Goal: Task Accomplishment & Management: Use online tool/utility

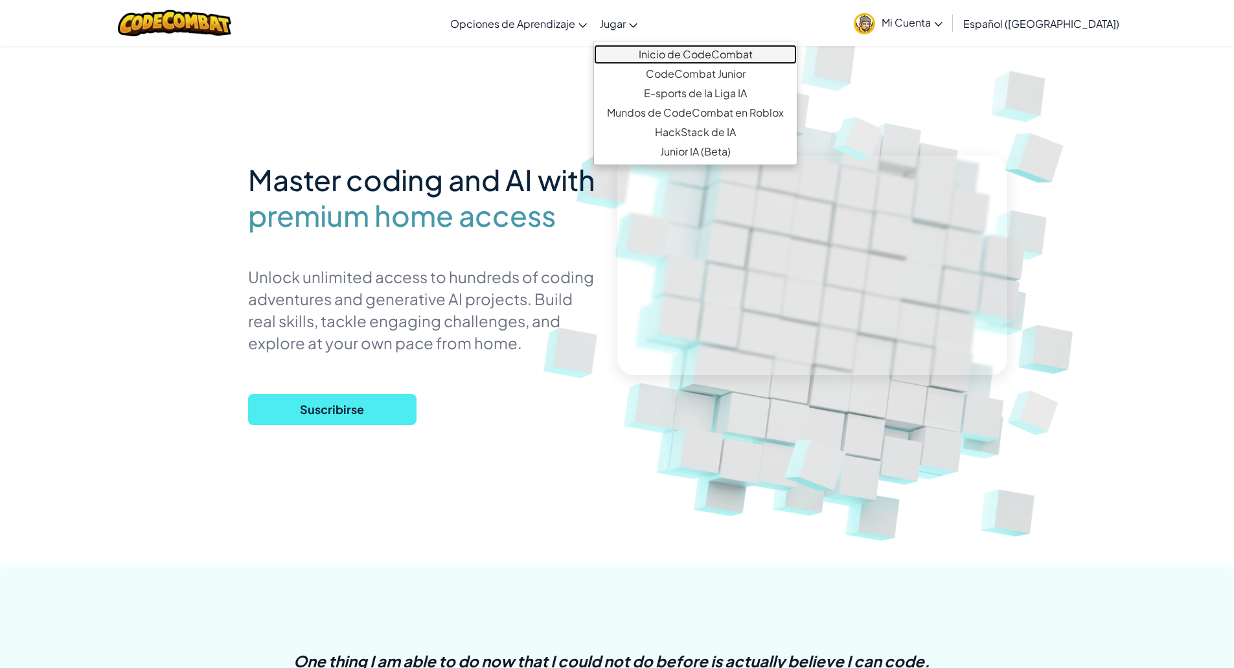
click at [690, 51] on link "Inicio de CodeCombat" at bounding box center [695, 54] width 203 height 19
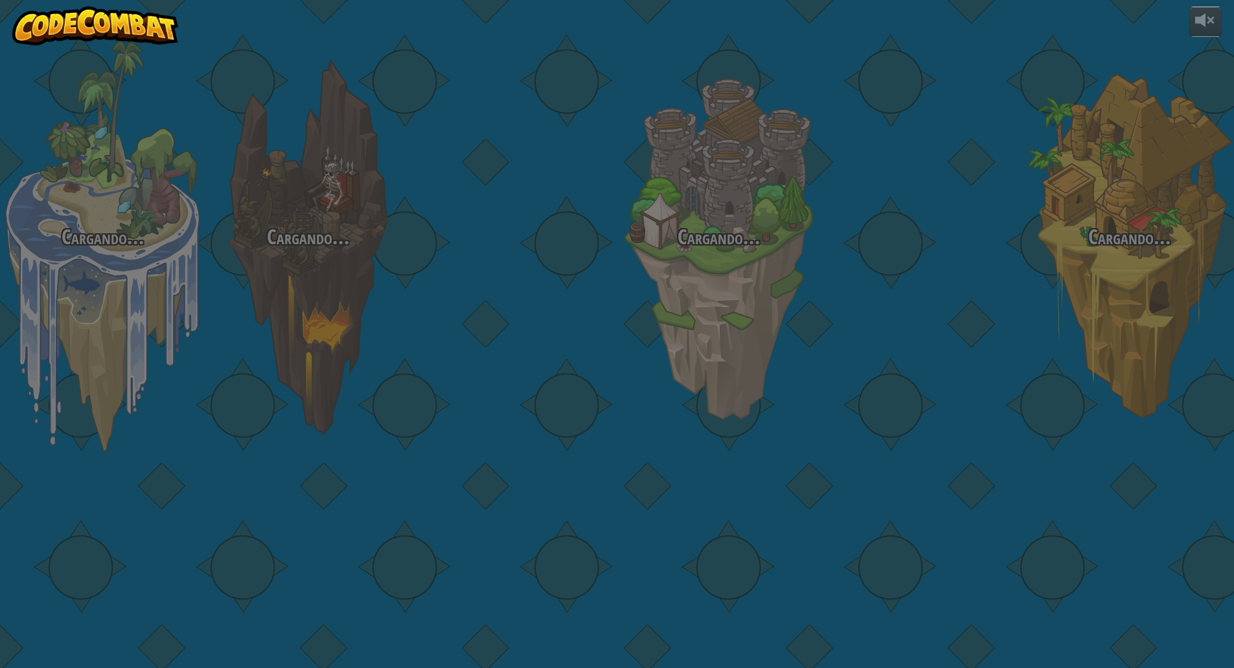
select select "es-419"
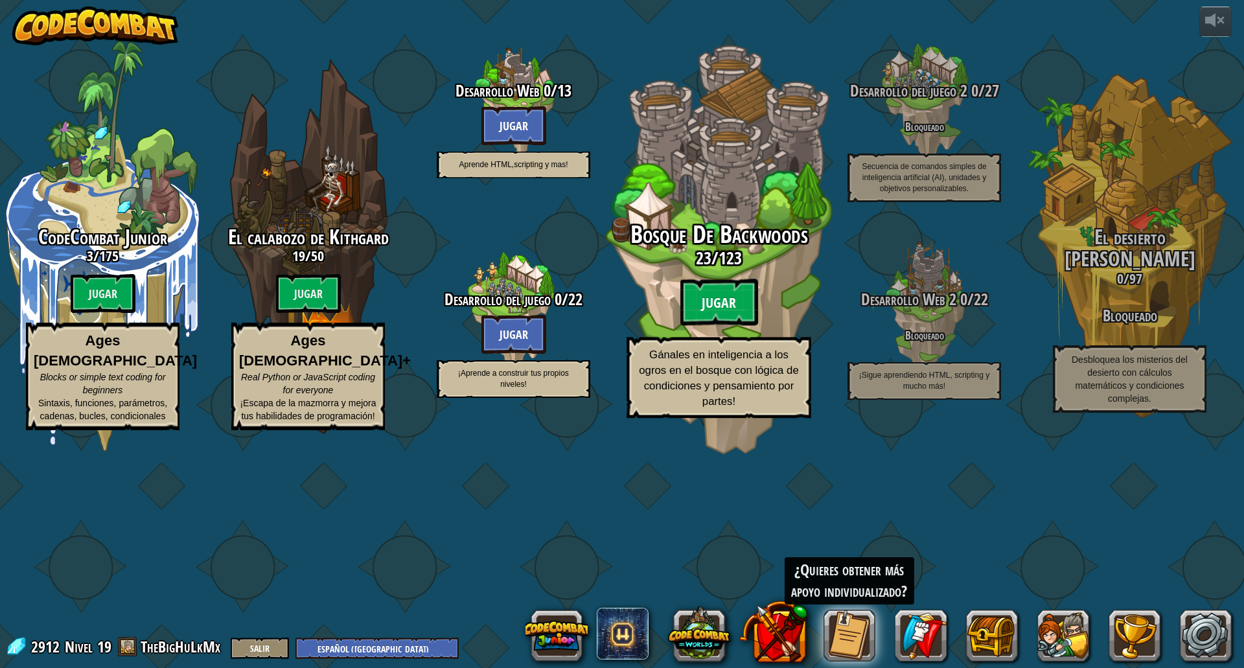
click at [713, 326] on btn "Jugar" at bounding box center [719, 302] width 78 height 47
select select "es-419"
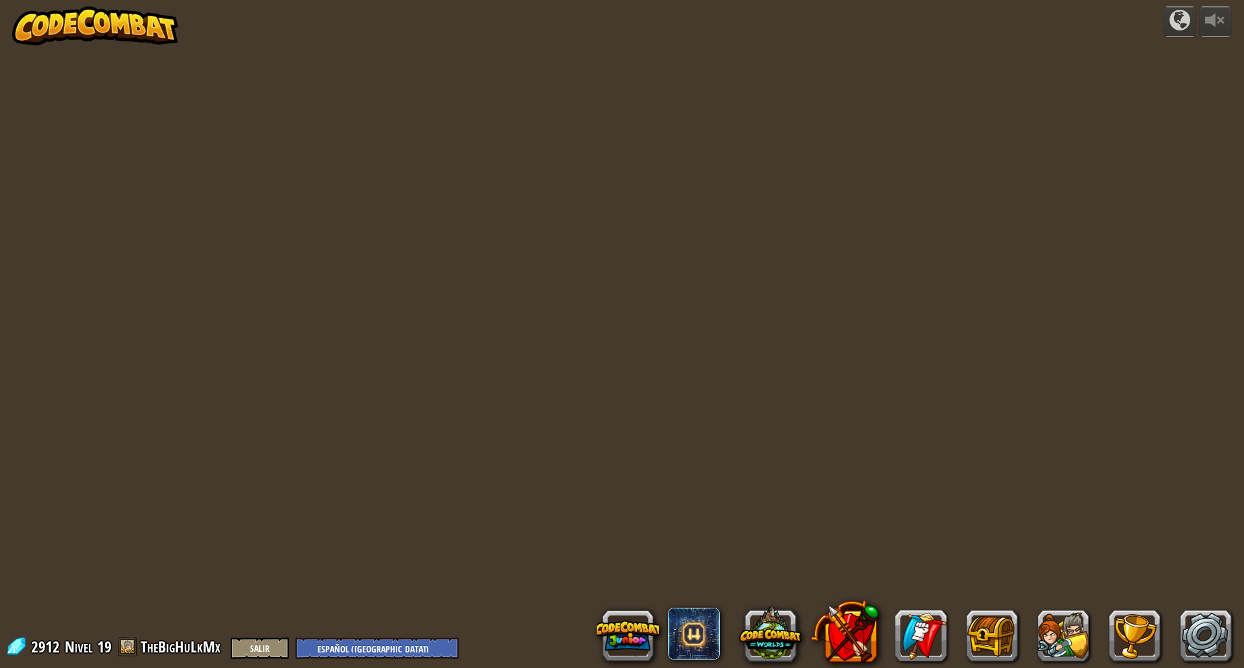
select select "es-419"
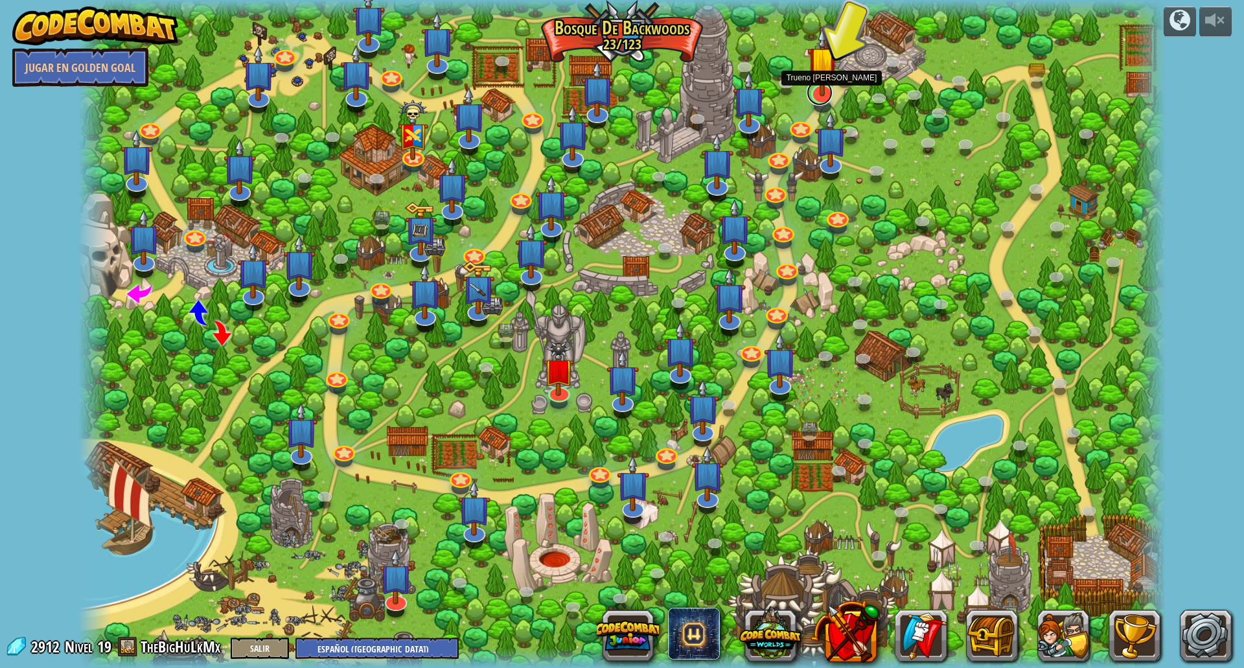
click at [824, 98] on link at bounding box center [820, 93] width 26 height 26
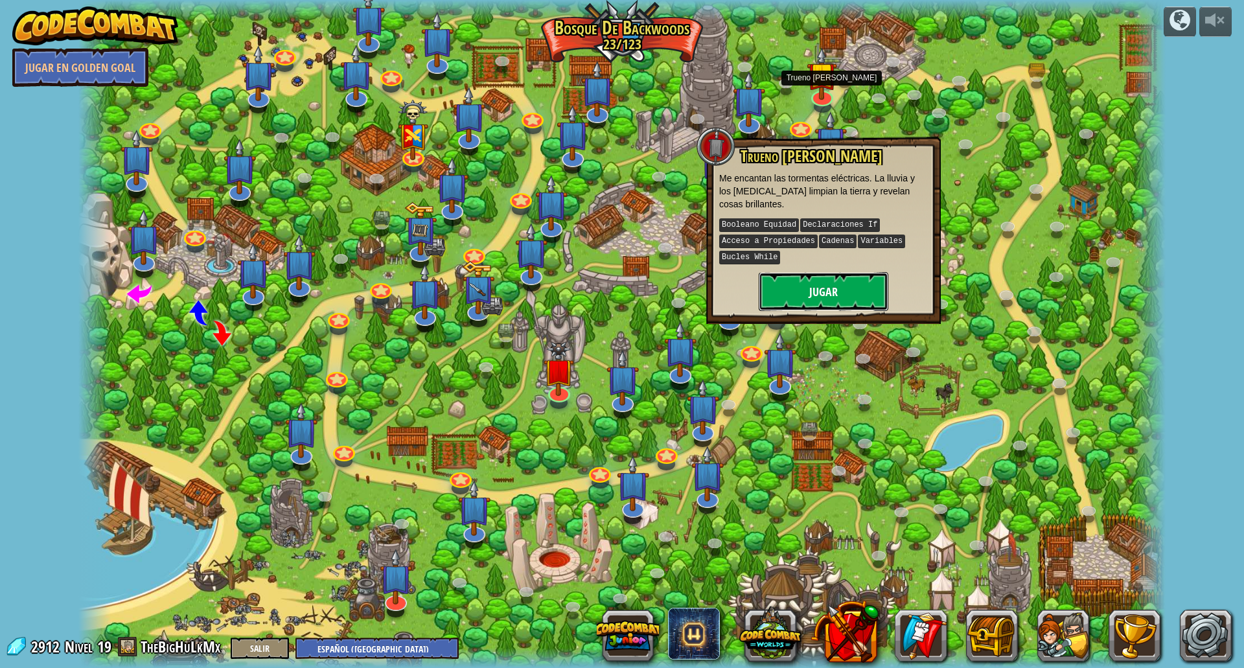
click at [833, 282] on button "Jugar" at bounding box center [824, 291] width 130 height 39
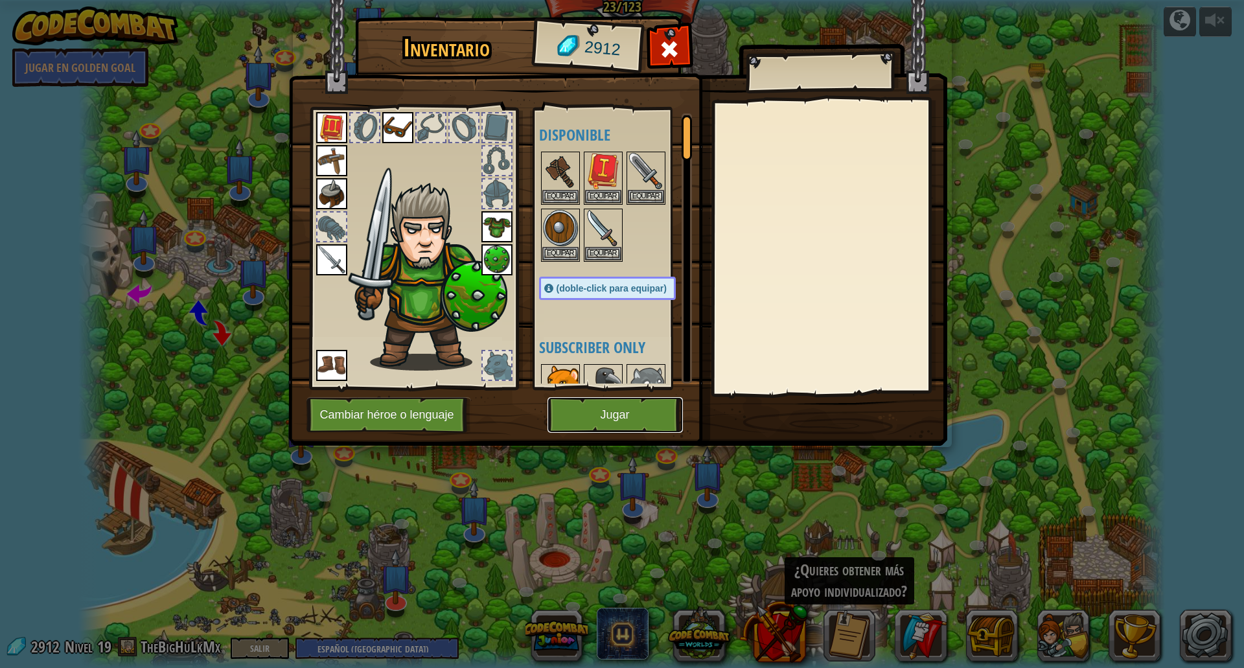
click at [638, 417] on button "Jugar" at bounding box center [615, 415] width 135 height 36
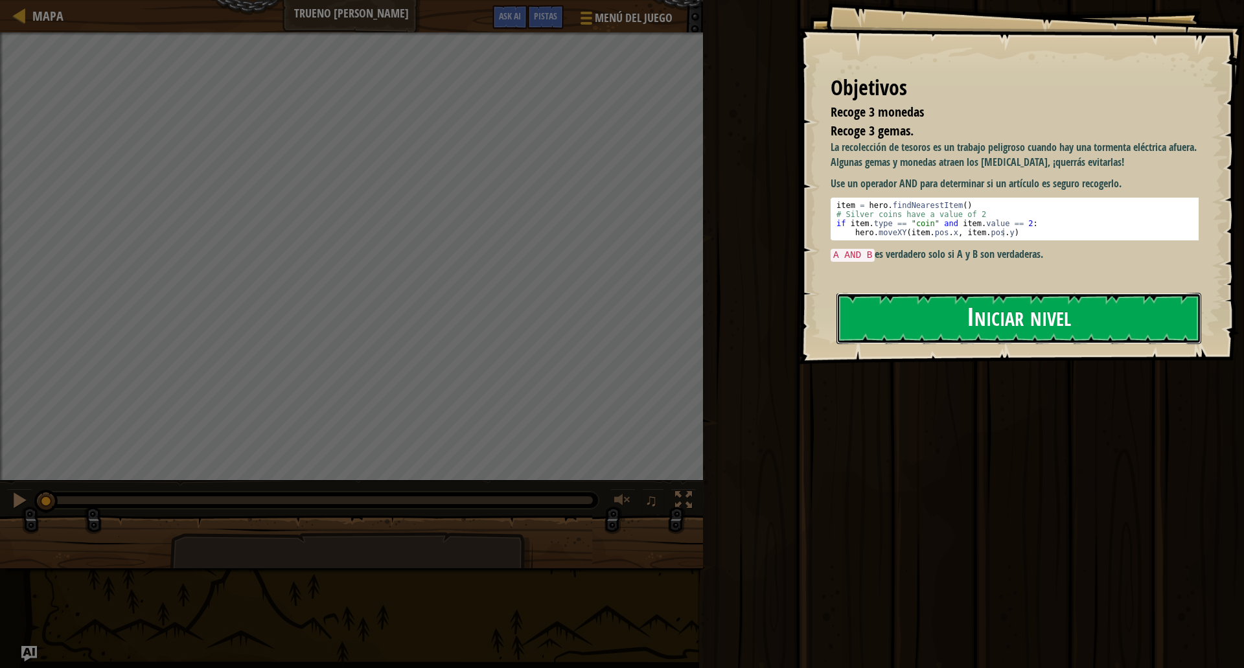
click at [1016, 319] on button "Iniciar nivel" at bounding box center [1019, 318] width 365 height 51
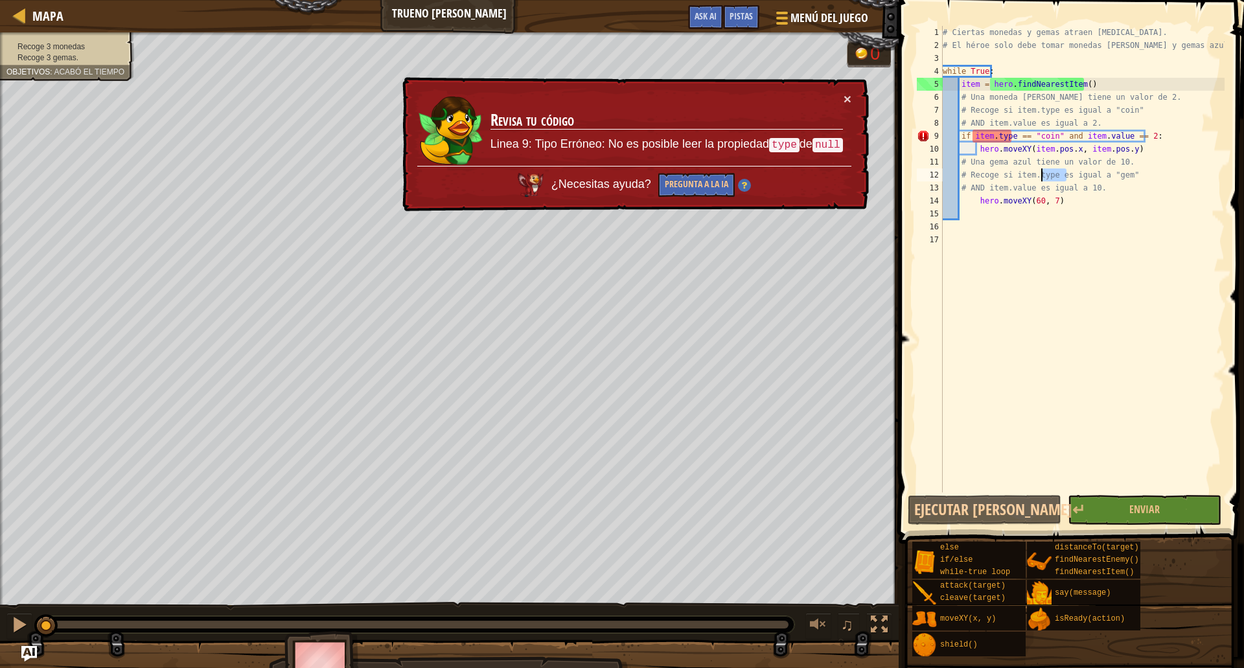
drag, startPoint x: 1067, startPoint y: 172, endPoint x: 1014, endPoint y: 175, distance: 53.8
click at [1014, 175] on div "# Ciertas monedas y gemas atraen [MEDICAL_DATA]. # El héroe solo debe tomar mon…" at bounding box center [1082, 272] width 284 height 492
click at [1071, 135] on div "# Ciertas monedas y gemas atraen [MEDICAL_DATA]. # El héroe solo debe tomar mon…" at bounding box center [1082, 272] width 284 height 492
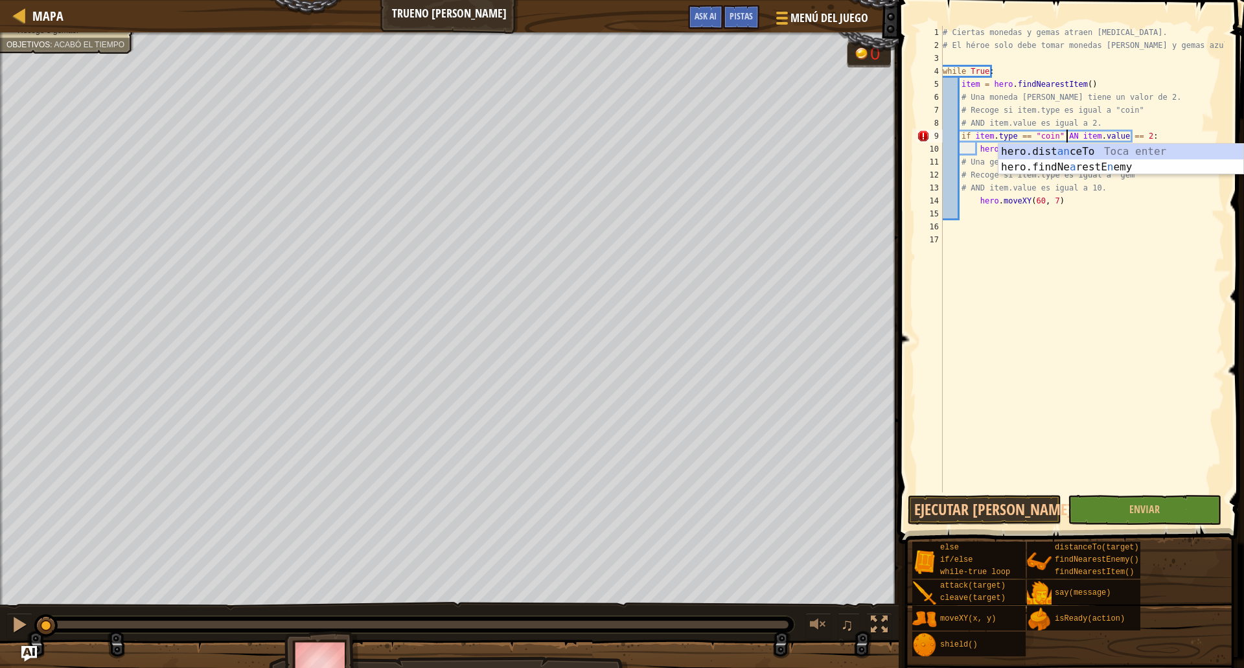
type textarea "if item.type == "coin" AND item.value == 2:"
click at [1104, 230] on div "# Ciertas monedas y gemas atraen [MEDICAL_DATA]. # El héroe solo debe tomar mon…" at bounding box center [1082, 272] width 284 height 492
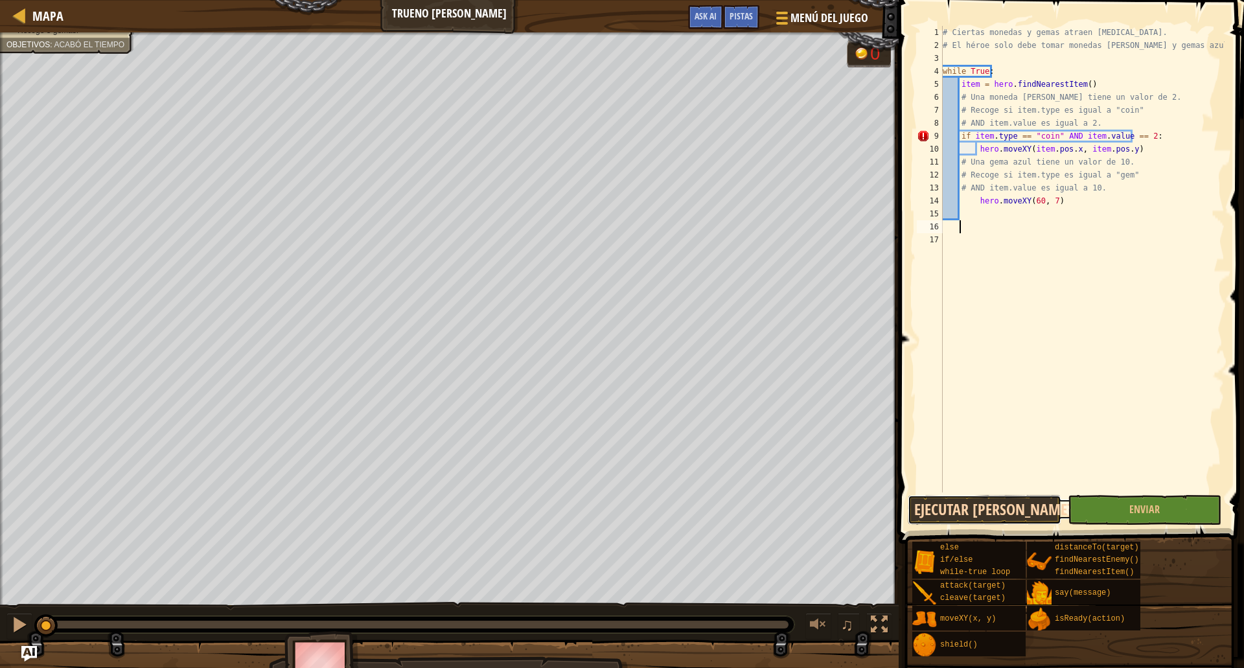
click at [987, 513] on button "Ejecutar [PERSON_NAME]↵" at bounding box center [985, 510] width 154 height 30
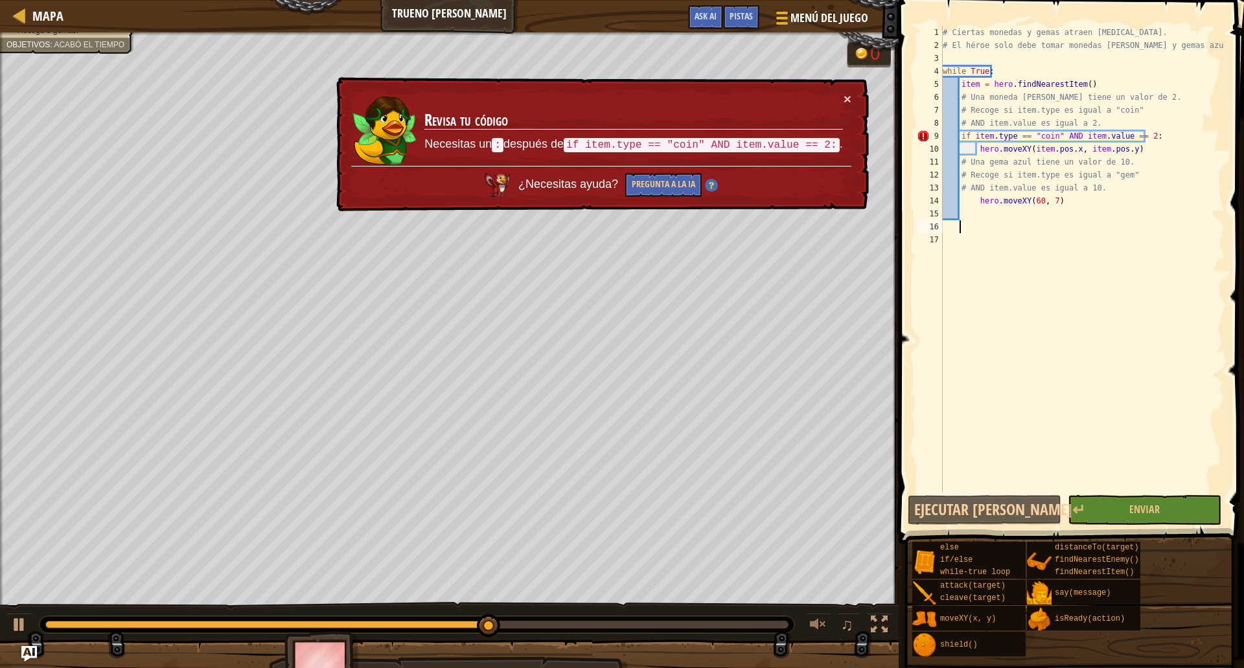
click at [1126, 197] on div "# Ciertas monedas y gemas atraen [MEDICAL_DATA]. # El héroe solo debe tomar mon…" at bounding box center [1082, 272] width 284 height 492
click at [1129, 189] on div "# Ciertas monedas y gemas atraen [MEDICAL_DATA]. # El héroe solo debe tomar mon…" at bounding box center [1082, 272] width 284 height 492
type textarea "# AND item.value es igual a 10."
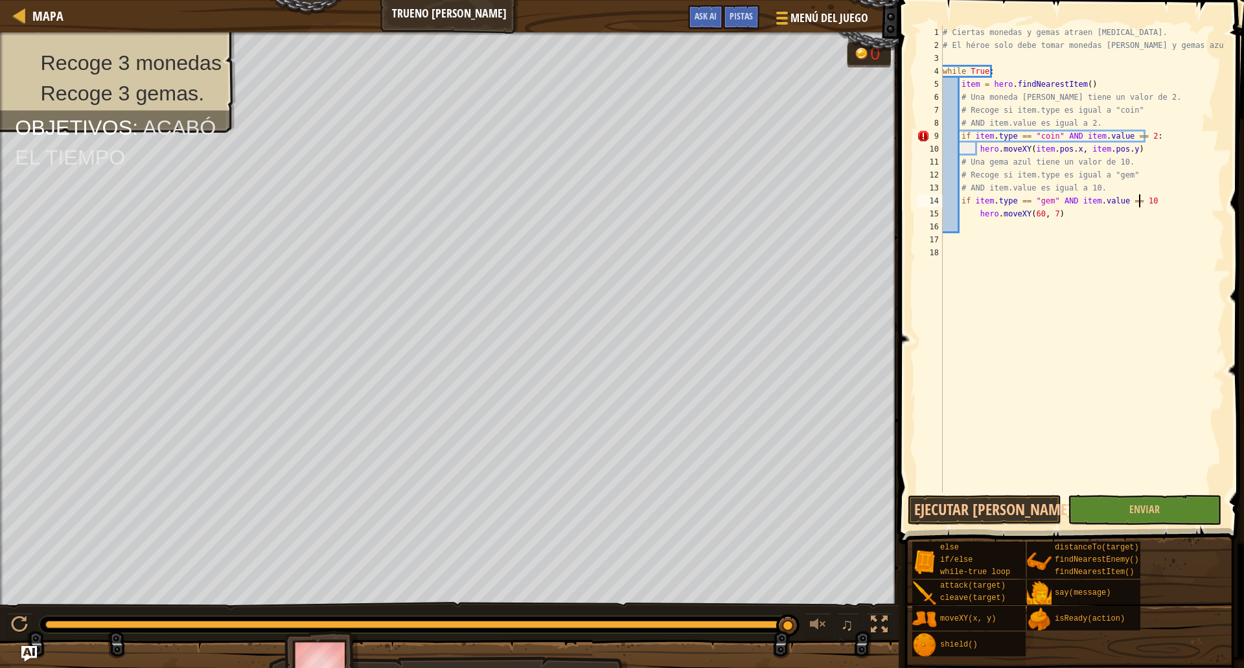
scroll to position [6, 16]
type textarea "if item.type == "gem" AND item.value == 10:"
type textarea "hero.moveXY(item.pos.x,item.pos.y)"
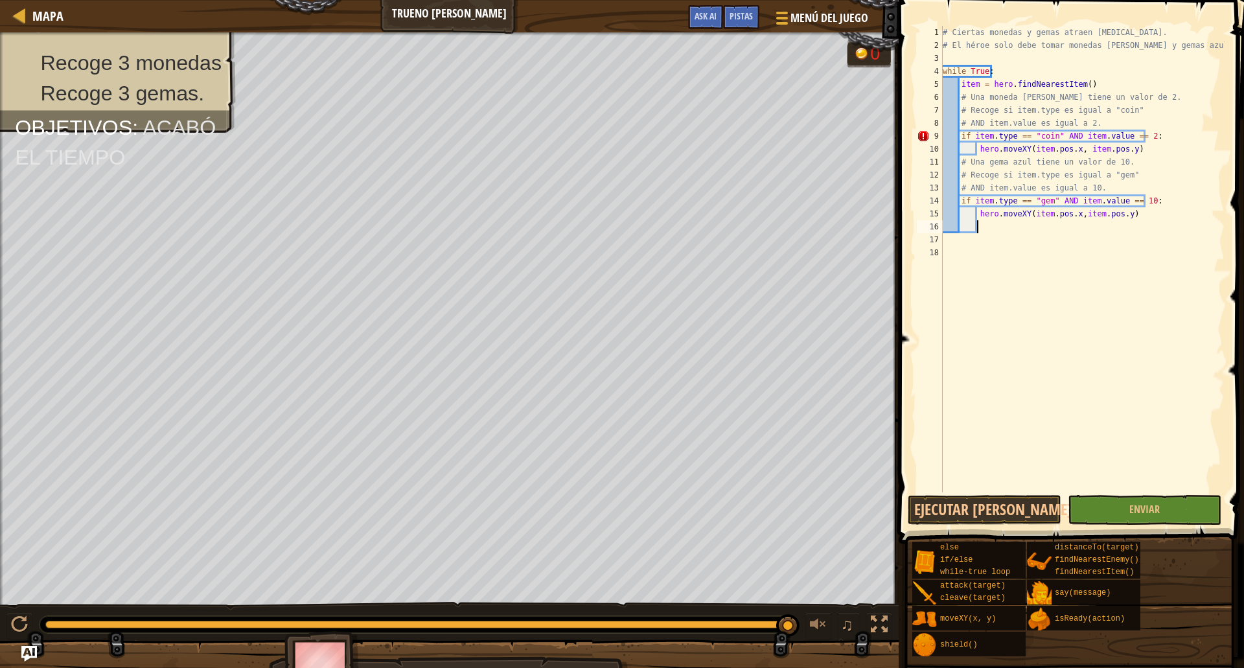
click at [1056, 369] on div "# Ciertas monedas y gemas atraen [MEDICAL_DATA]. # El héroe solo debe tomar mon…" at bounding box center [1082, 272] width 284 height 492
click at [993, 514] on button "Ejecutar [PERSON_NAME]↵" at bounding box center [985, 510] width 154 height 30
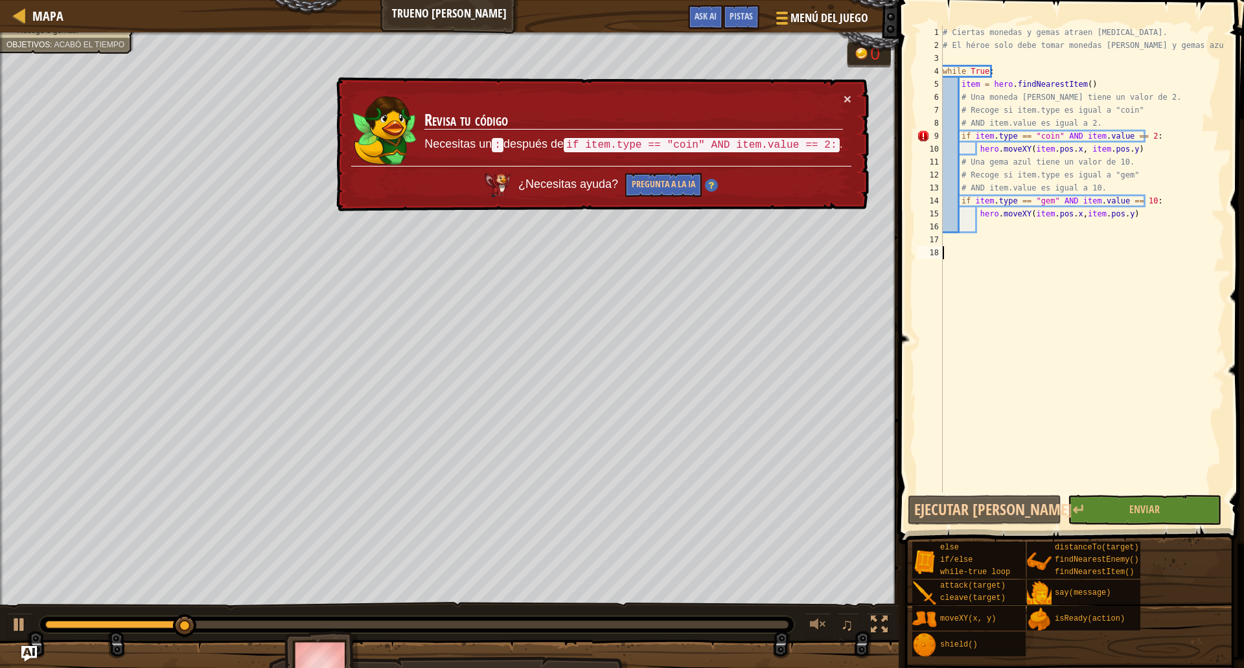
click at [1095, 85] on div "# Ciertas monedas y gemas atraen [MEDICAL_DATA]. # El héroe solo debe tomar mon…" at bounding box center [1082, 272] width 284 height 492
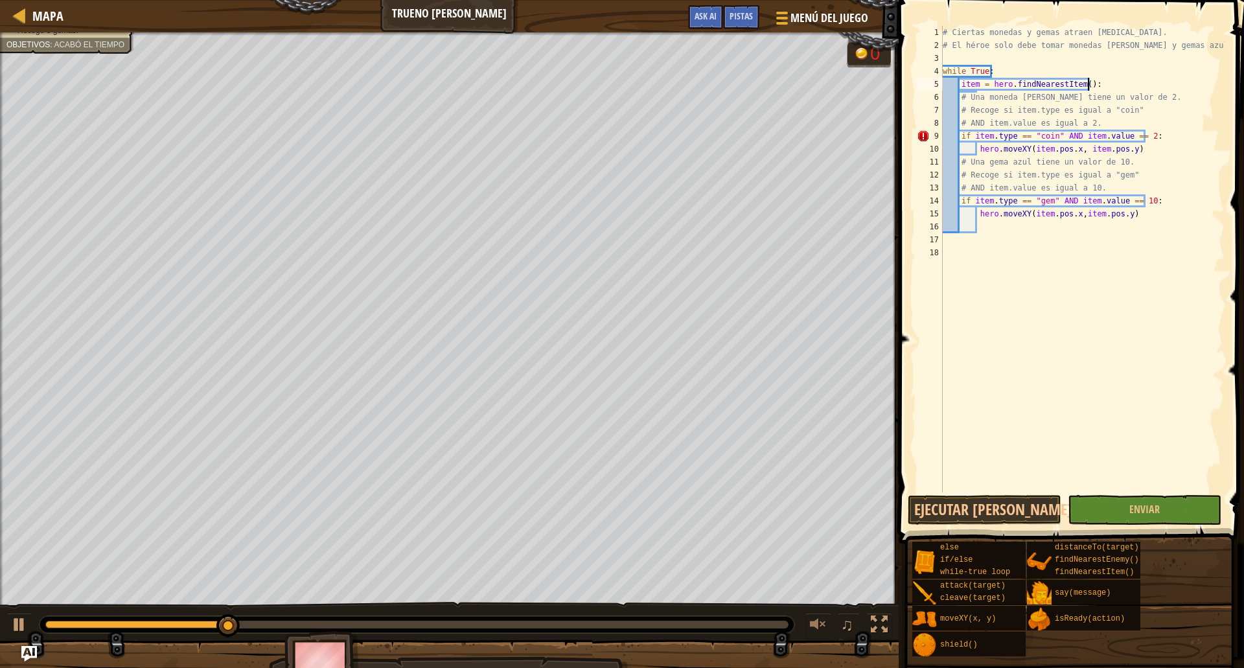
scroll to position [6, 11]
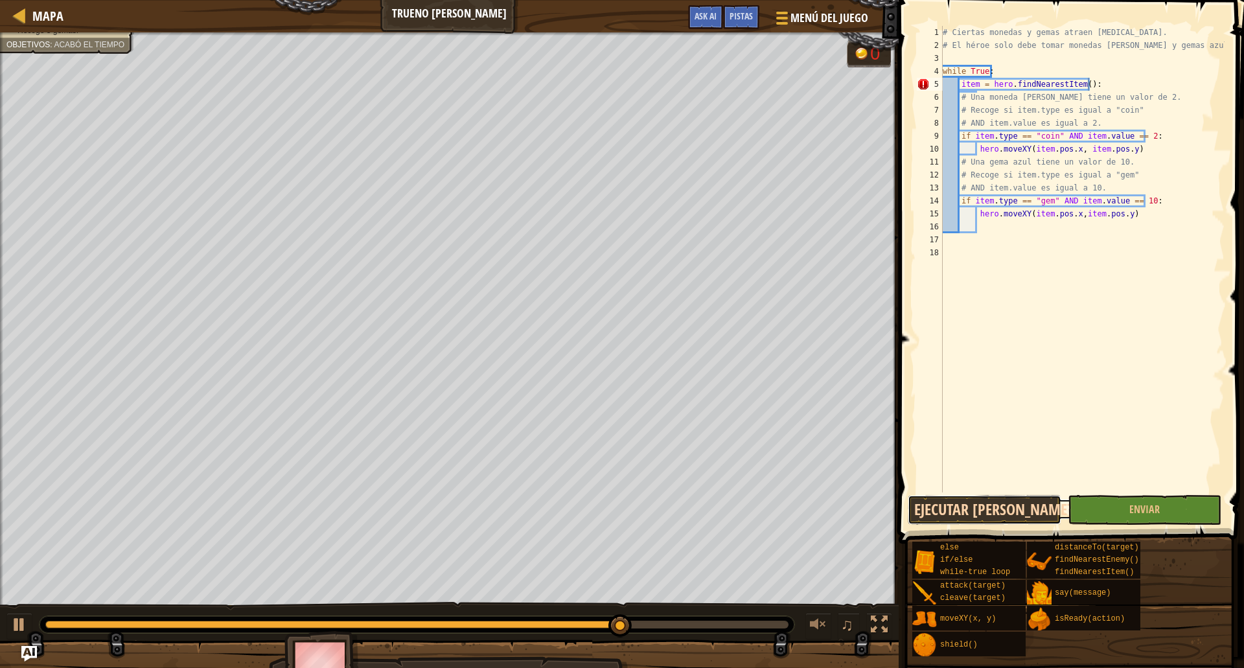
click at [990, 505] on button "Ejecutar [PERSON_NAME]↵" at bounding box center [985, 510] width 154 height 30
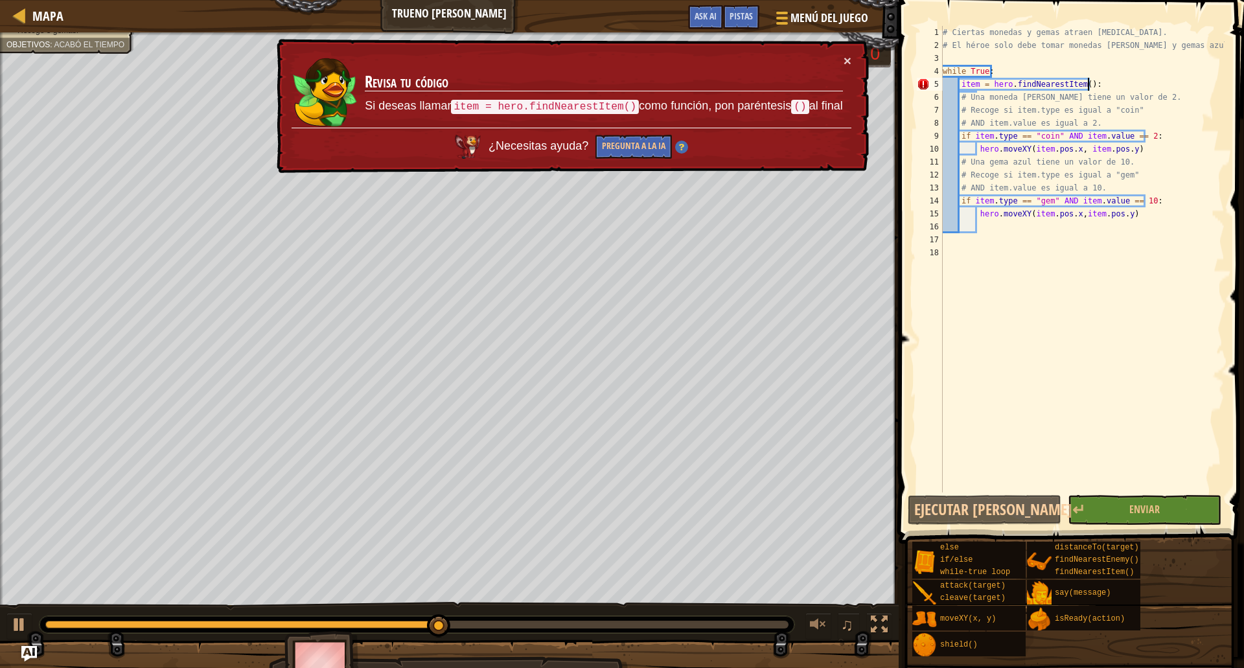
click at [1110, 84] on div "# Ciertas monedas y gemas atraen [MEDICAL_DATA]. # El héroe solo debe tomar mon…" at bounding box center [1082, 272] width 284 height 492
type textarea "item = hero.findNearestItem()"
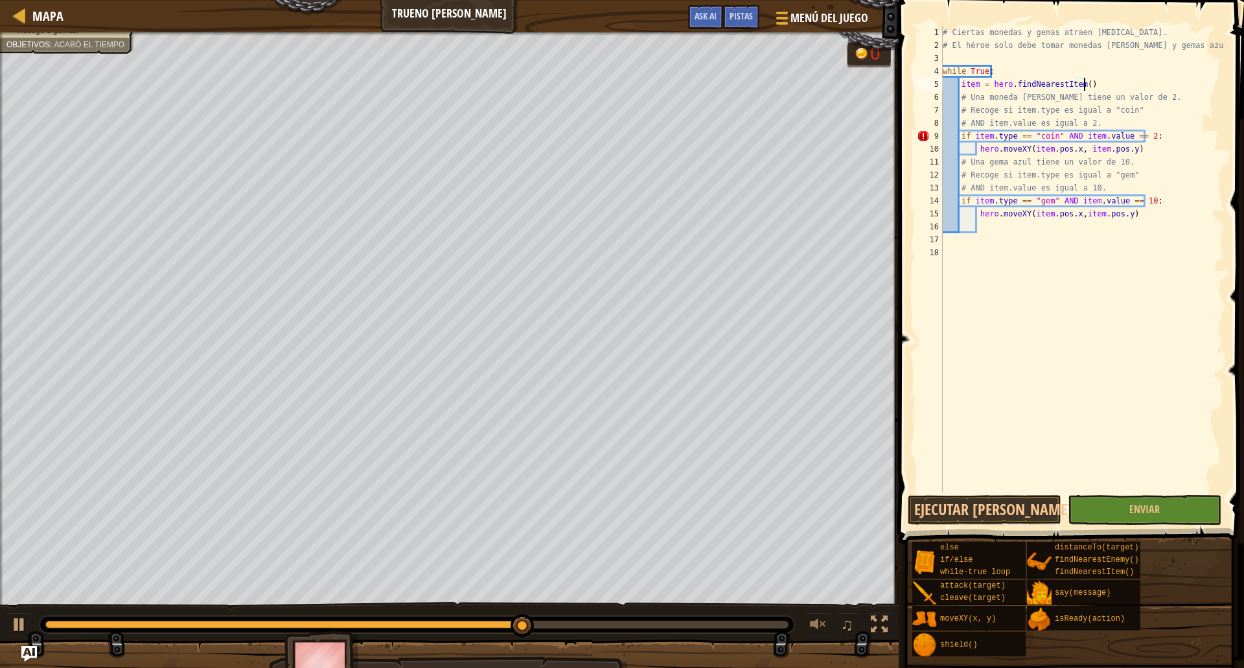
click at [994, 344] on div "# Ciertas monedas y gemas atraen [MEDICAL_DATA]. # El héroe solo debe tomar mon…" at bounding box center [1082, 272] width 284 height 492
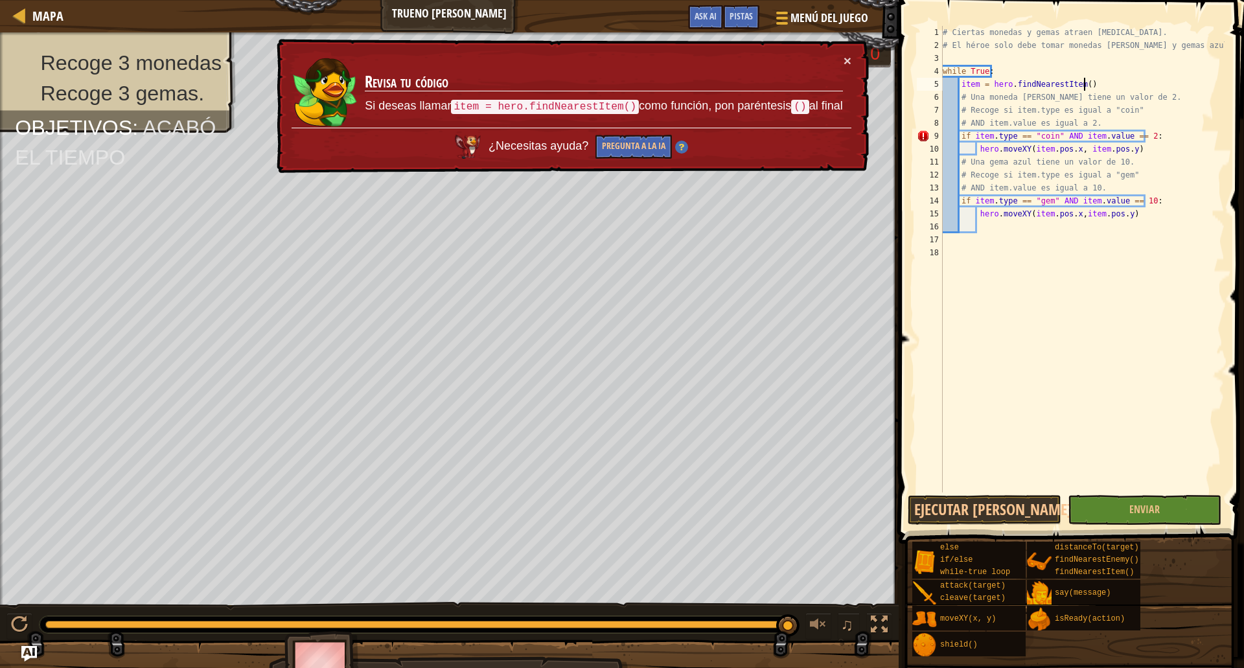
click at [1086, 78] on div "# Ciertas monedas y gemas atraen [MEDICAL_DATA]. # El héroe solo debe tomar mon…" at bounding box center [1082, 272] width 284 height 492
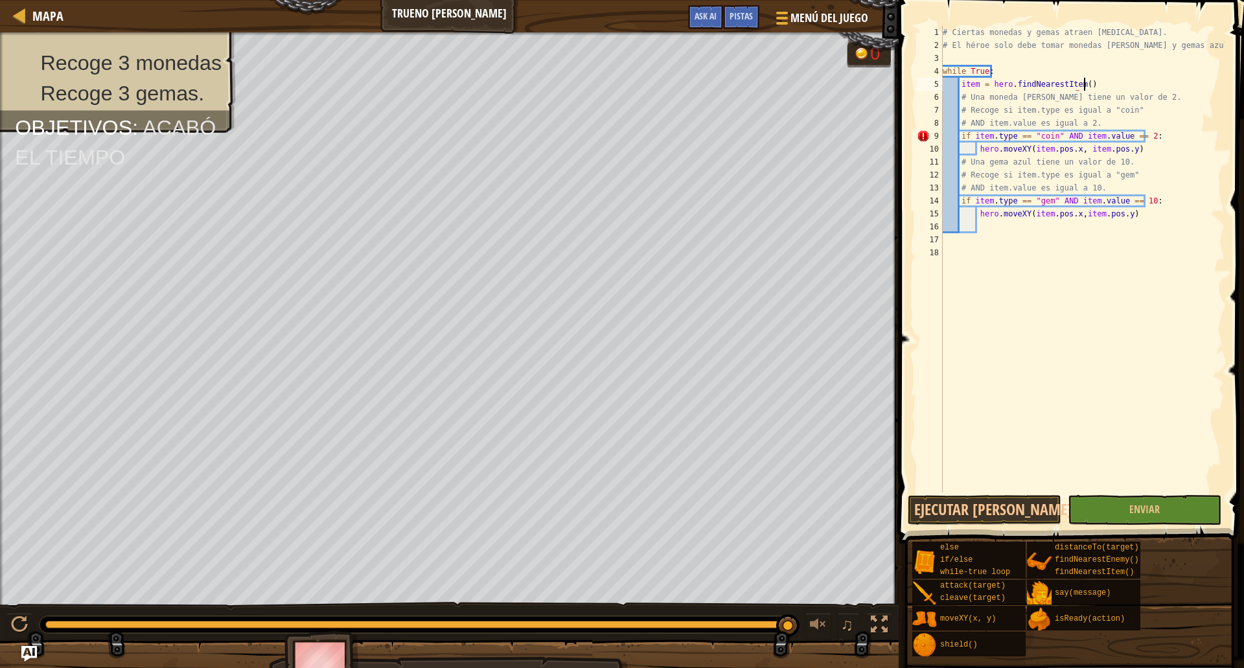
scroll to position [6, 11]
type textarea "item = hero.findNearestItem()"
click at [738, 10] on div "Pistas" at bounding box center [741, 17] width 36 height 24
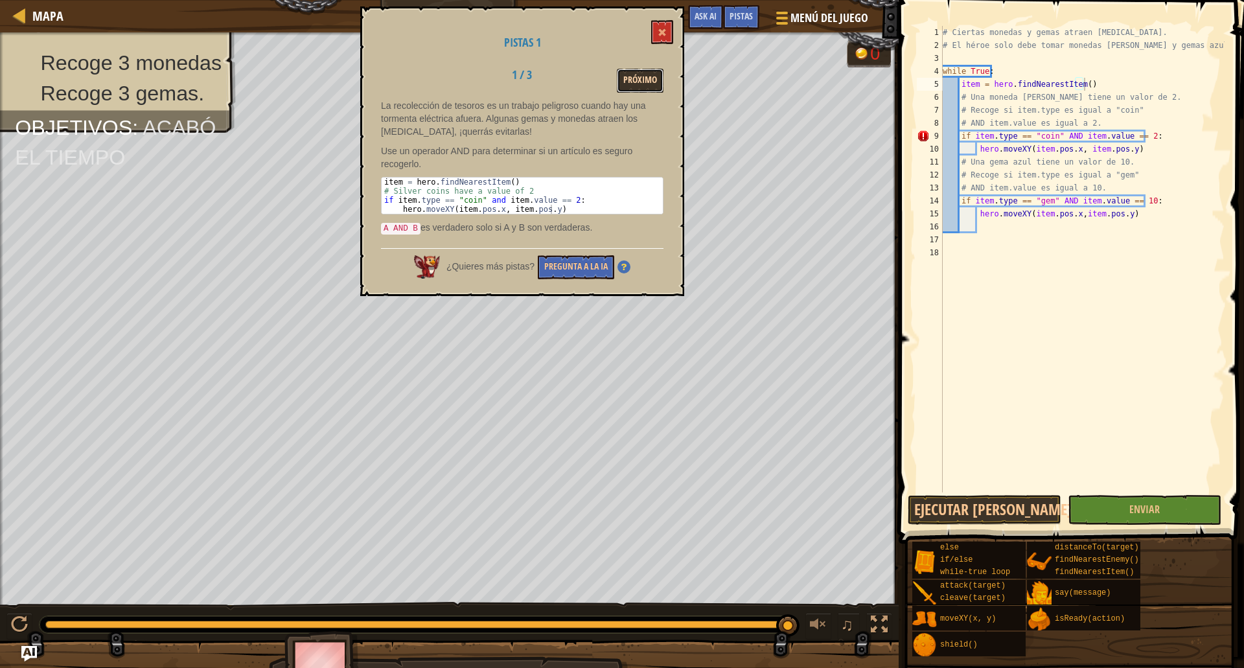
click at [642, 81] on button "Próximo" at bounding box center [640, 81] width 47 height 24
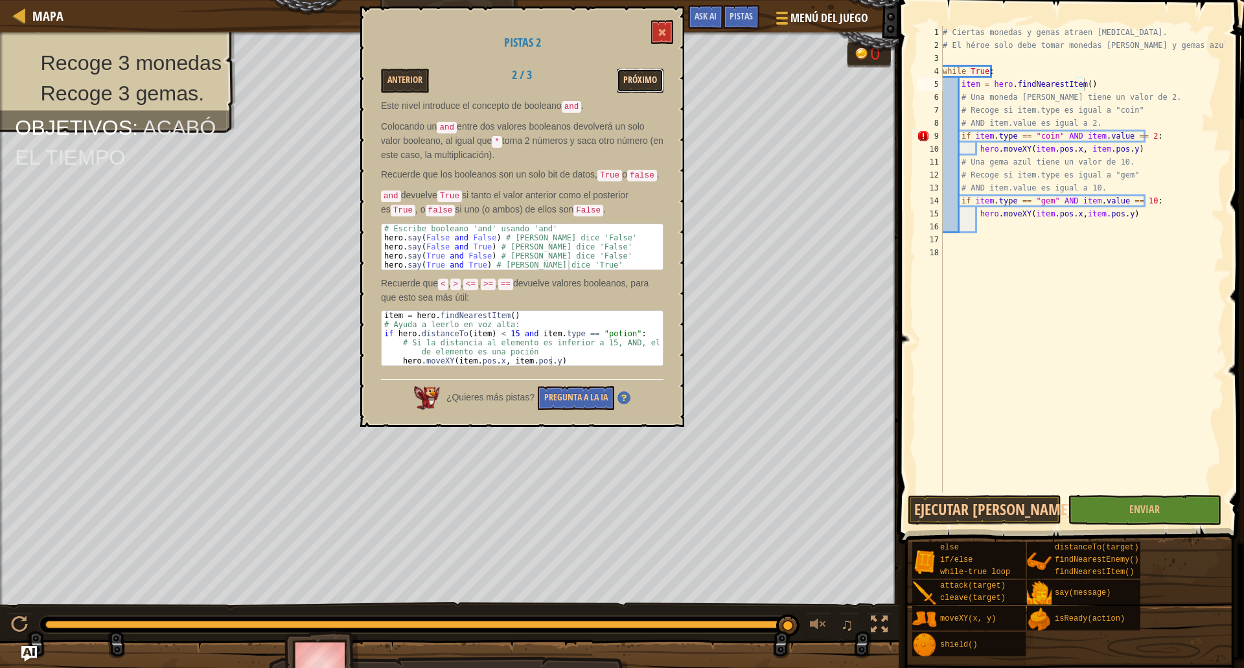
click at [648, 82] on button "Próximo" at bounding box center [640, 81] width 47 height 24
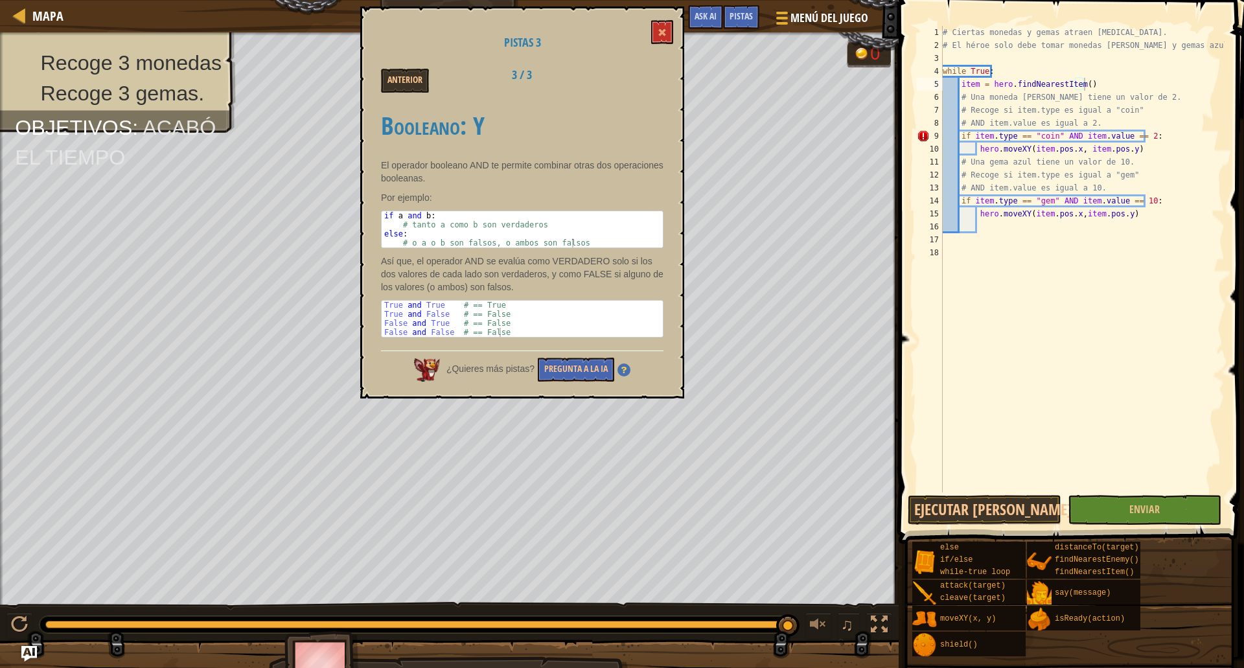
click at [647, 38] on h1 "Pistas 3" at bounding box center [522, 42] width 283 height 13
click at [656, 34] on button at bounding box center [662, 32] width 22 height 24
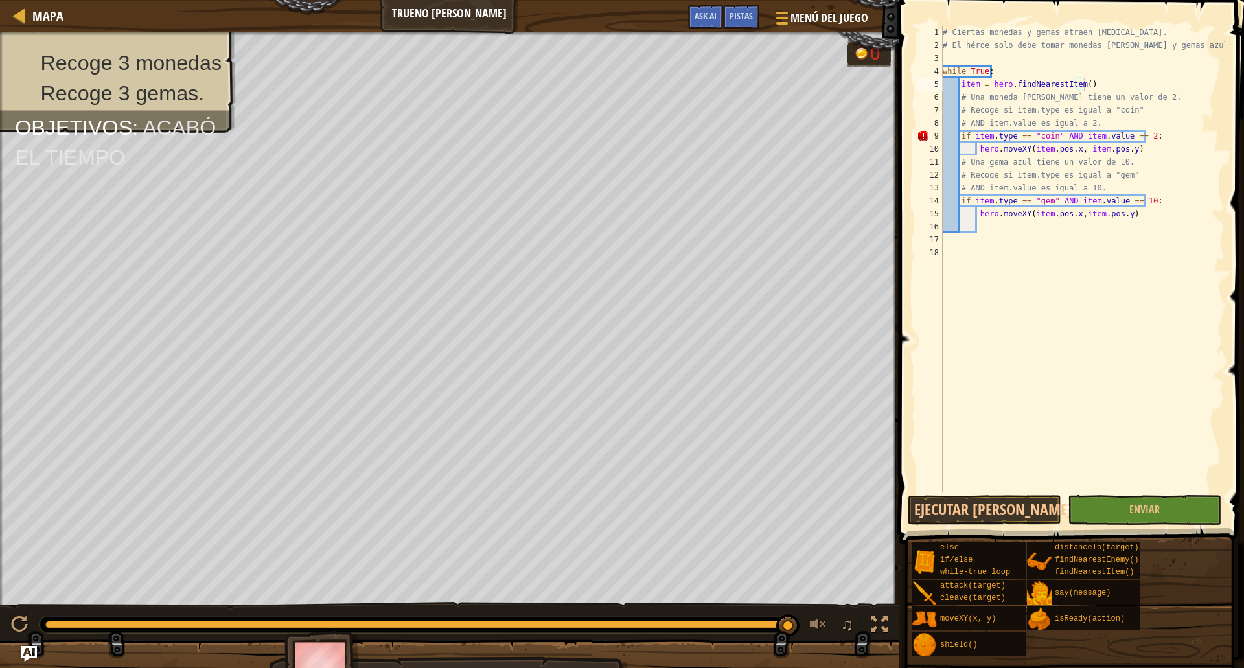
click at [1065, 246] on div "# Ciertas monedas y gemas atraen [MEDICAL_DATA]. # El héroe solo debe tomar mon…" at bounding box center [1082, 272] width 284 height 492
click at [1076, 227] on div "# Ciertas monedas y gemas atraen [MEDICAL_DATA]. # El héroe solo debe tomar mon…" at bounding box center [1082, 272] width 284 height 492
click at [1150, 139] on div "# Ciertas monedas y gemas atraen [MEDICAL_DATA]. # El héroe solo debe tomar mon…" at bounding box center [1082, 272] width 284 height 492
click at [1152, 197] on div "# Ciertas monedas y gemas atraen [MEDICAL_DATA]. # El héroe solo debe tomar mon…" at bounding box center [1082, 272] width 284 height 492
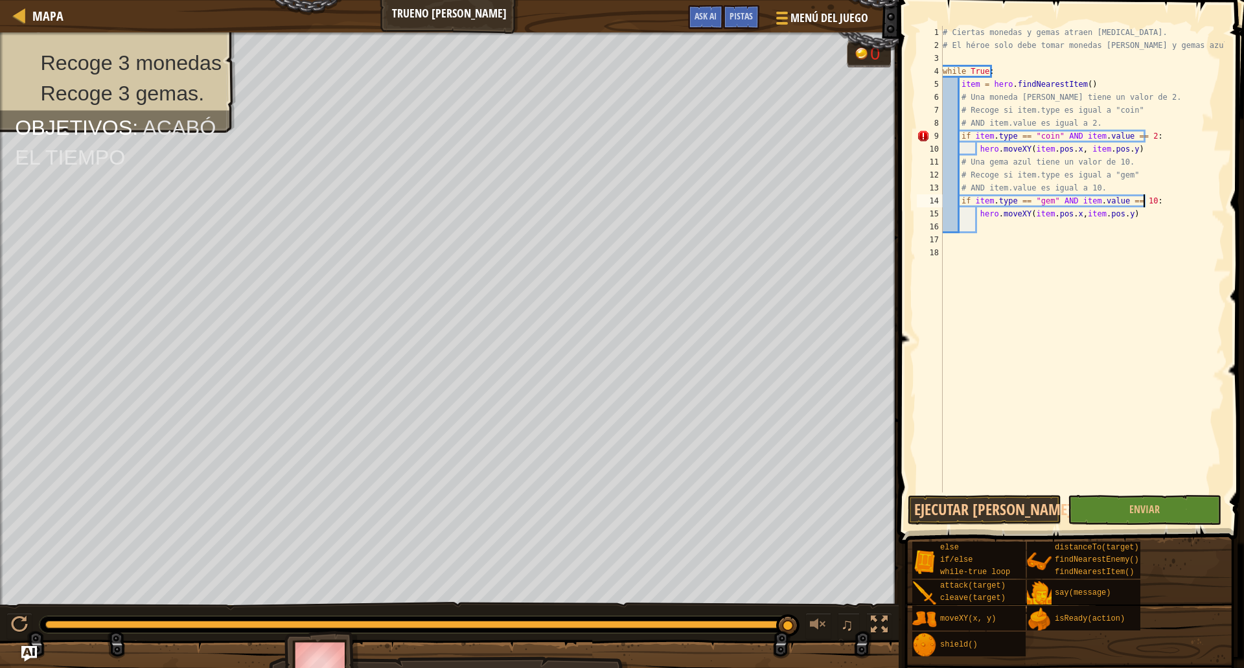
click at [1144, 76] on div "# Ciertas monedas y gemas atraen [MEDICAL_DATA]. # El héroe solo debe tomar mon…" at bounding box center [1082, 272] width 284 height 492
click at [1004, 502] on button "Ejecutar [PERSON_NAME]↵" at bounding box center [985, 510] width 154 height 30
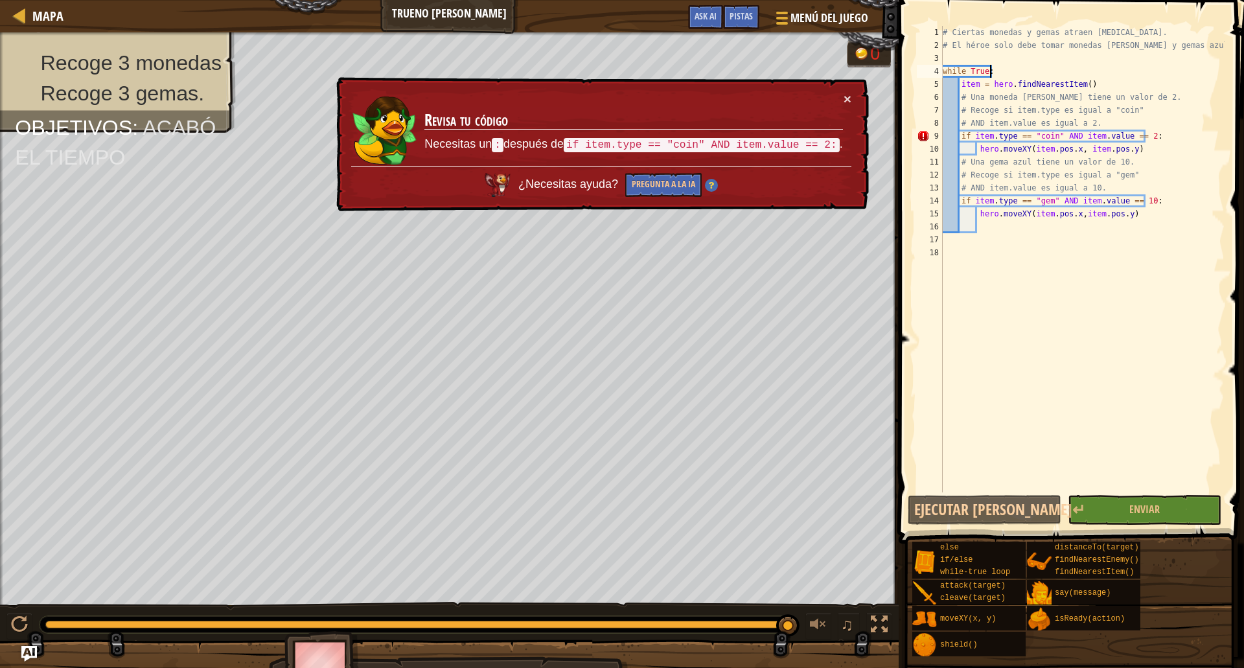
click at [1181, 146] on div "# Ciertas monedas y gemas atraen [MEDICAL_DATA]. # El héroe solo debe tomar mon…" at bounding box center [1082, 272] width 284 height 492
click at [1157, 131] on div "# Ciertas monedas y gemas atraen [MEDICAL_DATA]. # El héroe solo debe tomar mon…" at bounding box center [1082, 272] width 284 height 492
click at [1139, 150] on div "# Ciertas monedas y gemas atraen [MEDICAL_DATA]. # El héroe solo debe tomar mon…" at bounding box center [1082, 272] width 284 height 492
click at [1157, 133] on div "# Ciertas monedas y gemas atraen [MEDICAL_DATA]. # El héroe solo debe tomar mon…" at bounding box center [1082, 272] width 284 height 492
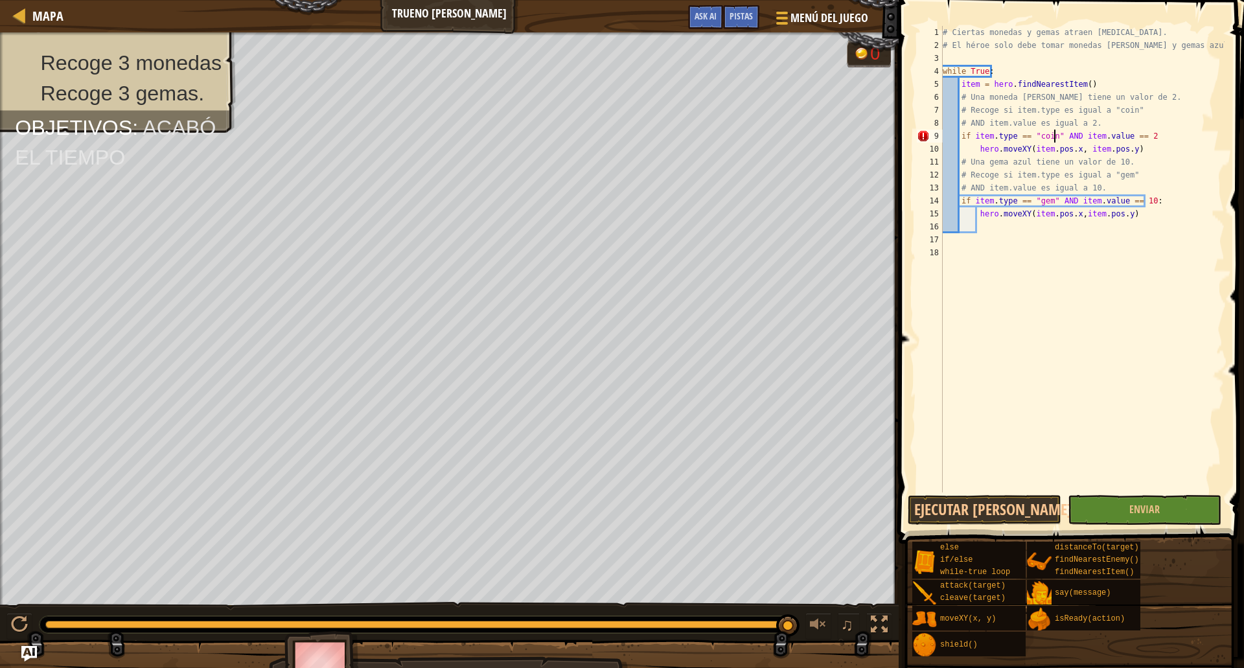
scroll to position [6, 9]
click at [1141, 138] on div "# Ciertas monedas y gemas atraen [MEDICAL_DATA]. # El héroe solo debe tomar mon…" at bounding box center [1082, 272] width 284 height 492
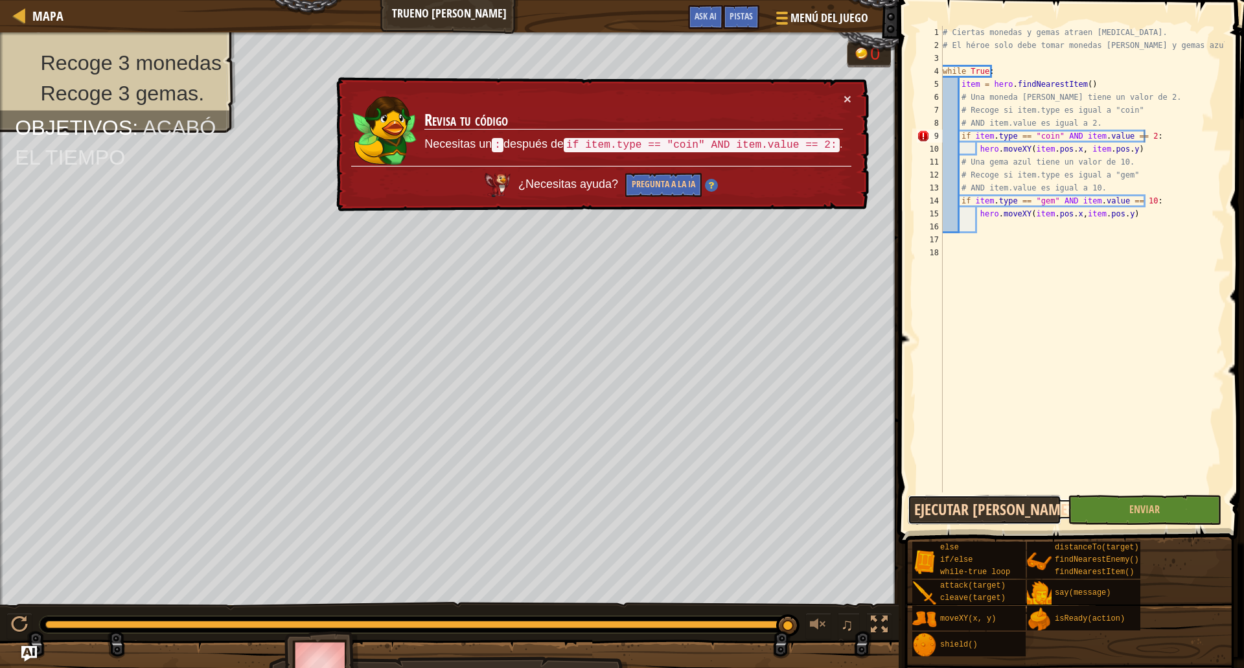
click at [980, 504] on button "Ejecutar [PERSON_NAME]↵" at bounding box center [985, 510] width 154 height 30
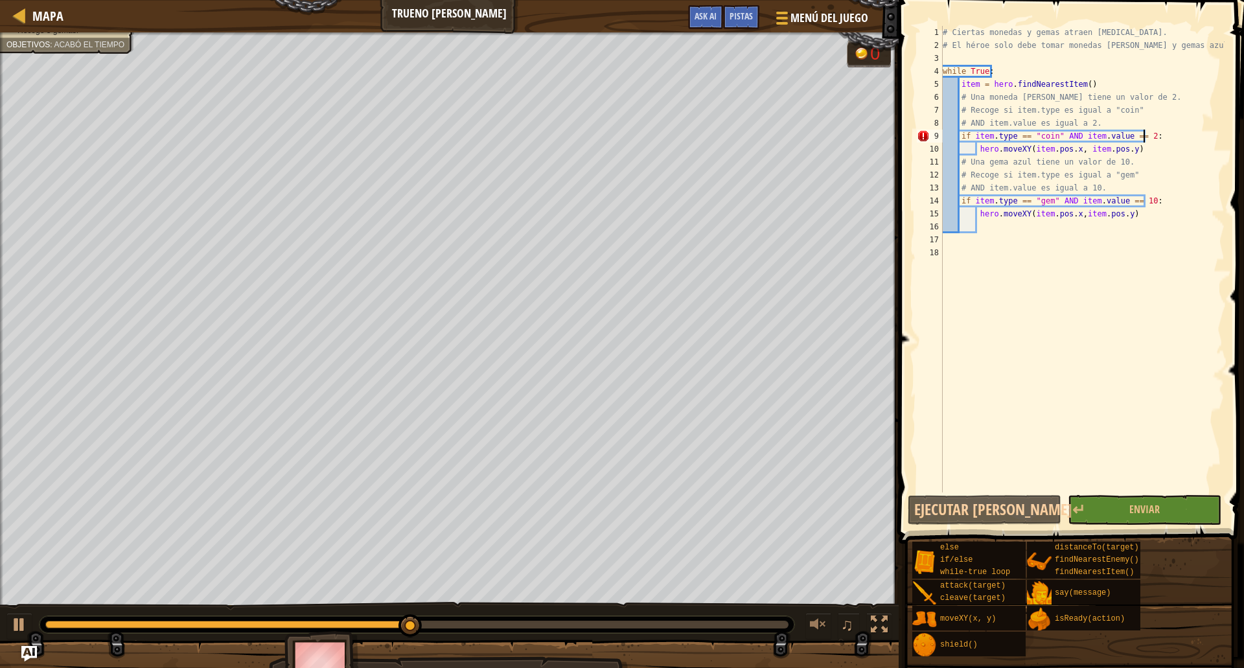
click at [1091, 78] on div "# Ciertas monedas y gemas atraen [MEDICAL_DATA]. # El héroe solo debe tomar mon…" at bounding box center [1082, 272] width 284 height 492
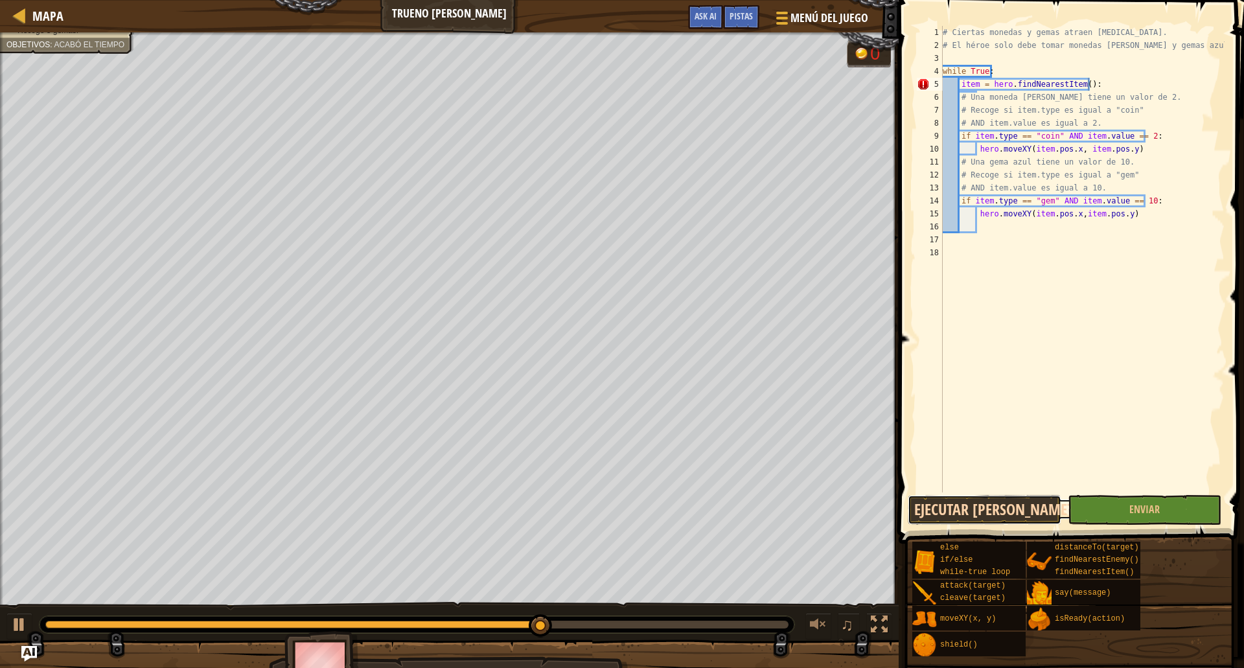
click at [986, 513] on button "Ejecutar [PERSON_NAME]↵" at bounding box center [985, 510] width 154 height 30
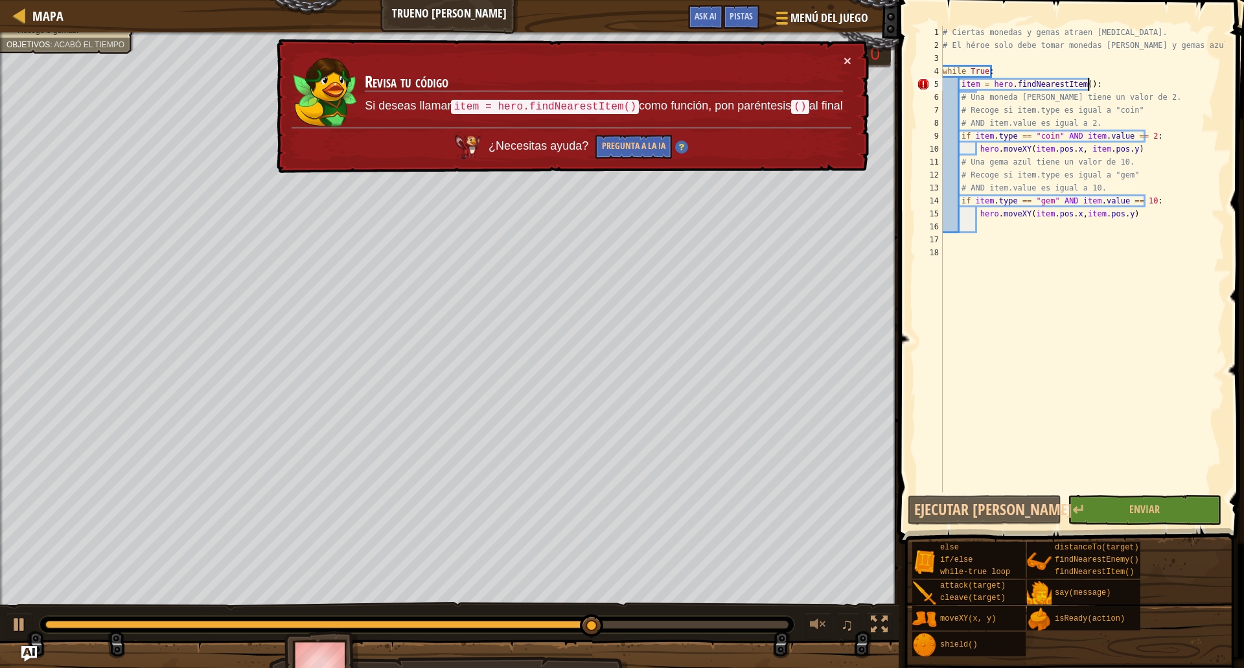
click at [1109, 82] on div "# Ciertas monedas y gemas atraen [MEDICAL_DATA]. # El héroe solo debe tomar mon…" at bounding box center [1082, 272] width 284 height 492
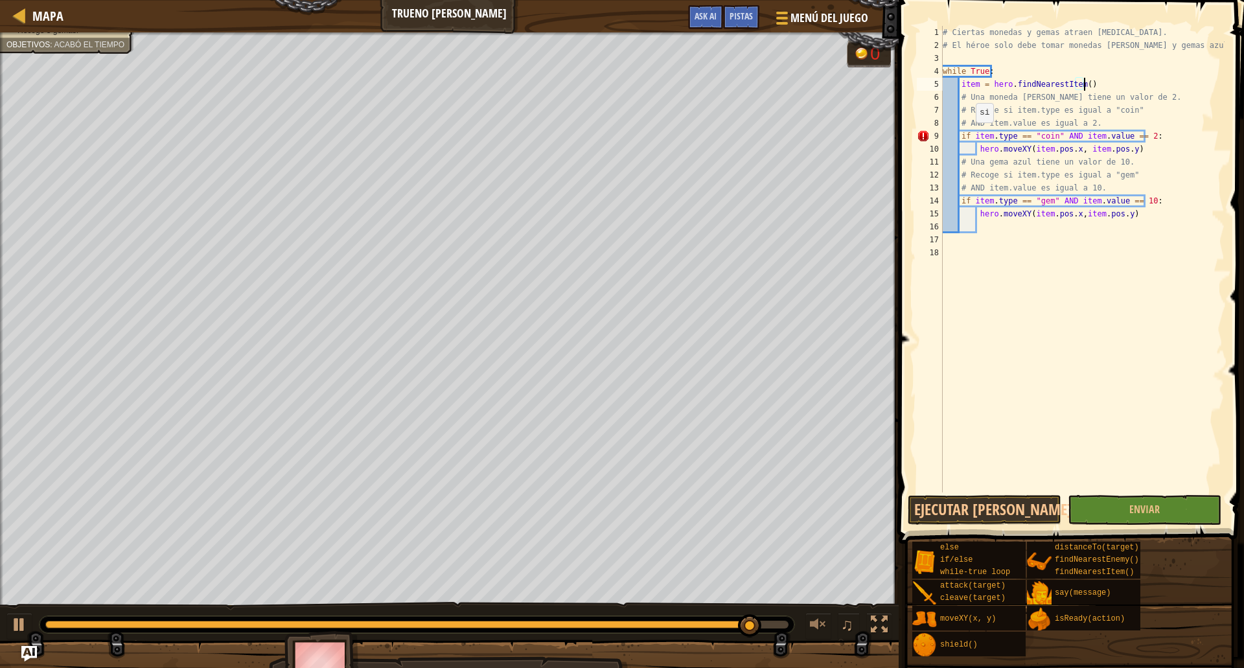
click at [969, 135] on div "# Ciertas monedas y gemas atraen [MEDICAL_DATA]. # El héroe solo debe tomar mon…" at bounding box center [1082, 272] width 284 height 492
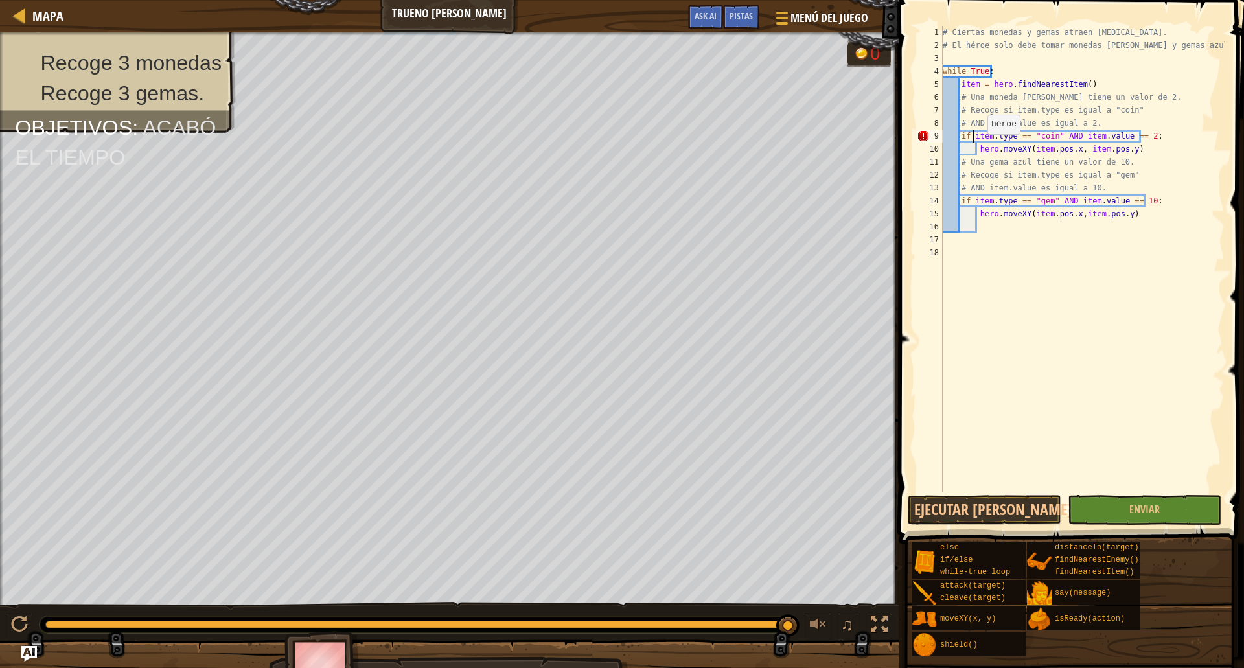
click at [981, 147] on div "# Ciertas monedas y gemas atraen [MEDICAL_DATA]. # El héroe solo debe tomar mon…" at bounding box center [1082, 272] width 284 height 492
click at [972, 137] on div "# Ciertas monedas y gemas atraen [MEDICAL_DATA]. # El héroe solo debe tomar mon…" at bounding box center [1082, 272] width 284 height 492
type textarea "if item.type == "coin" AND item.value == 2:"
click at [746, 14] on span "Pistas" at bounding box center [741, 16] width 23 height 12
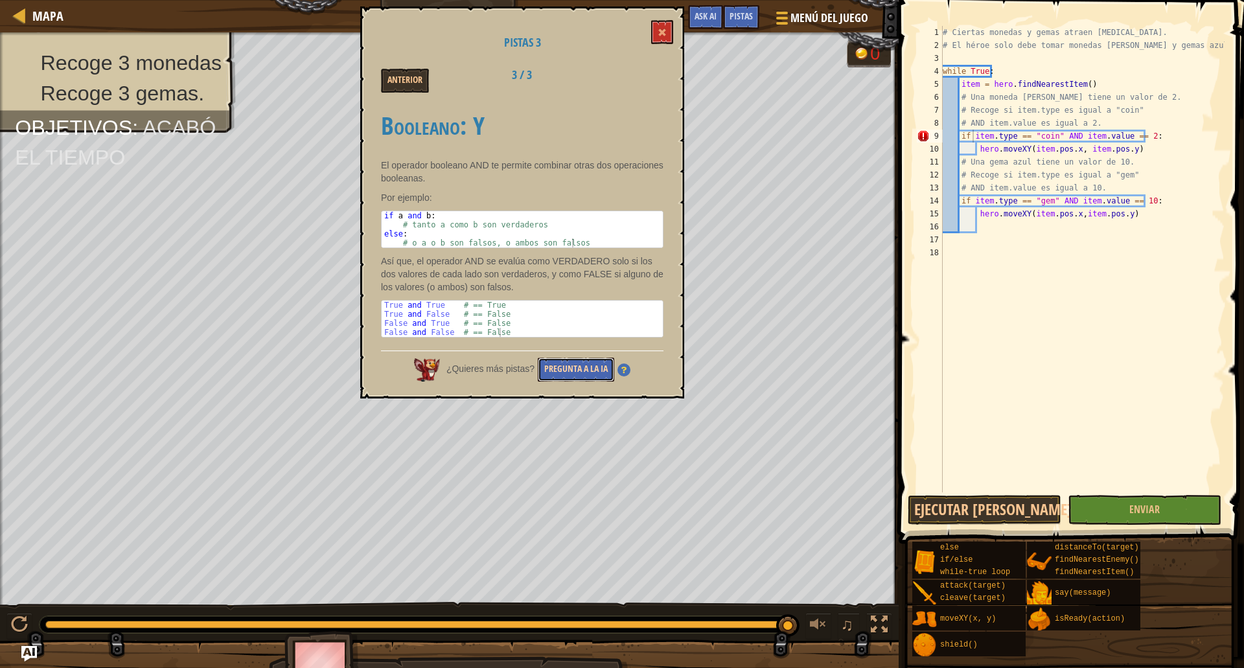
click at [579, 373] on button "Pregunta a la IA" at bounding box center [576, 370] width 76 height 24
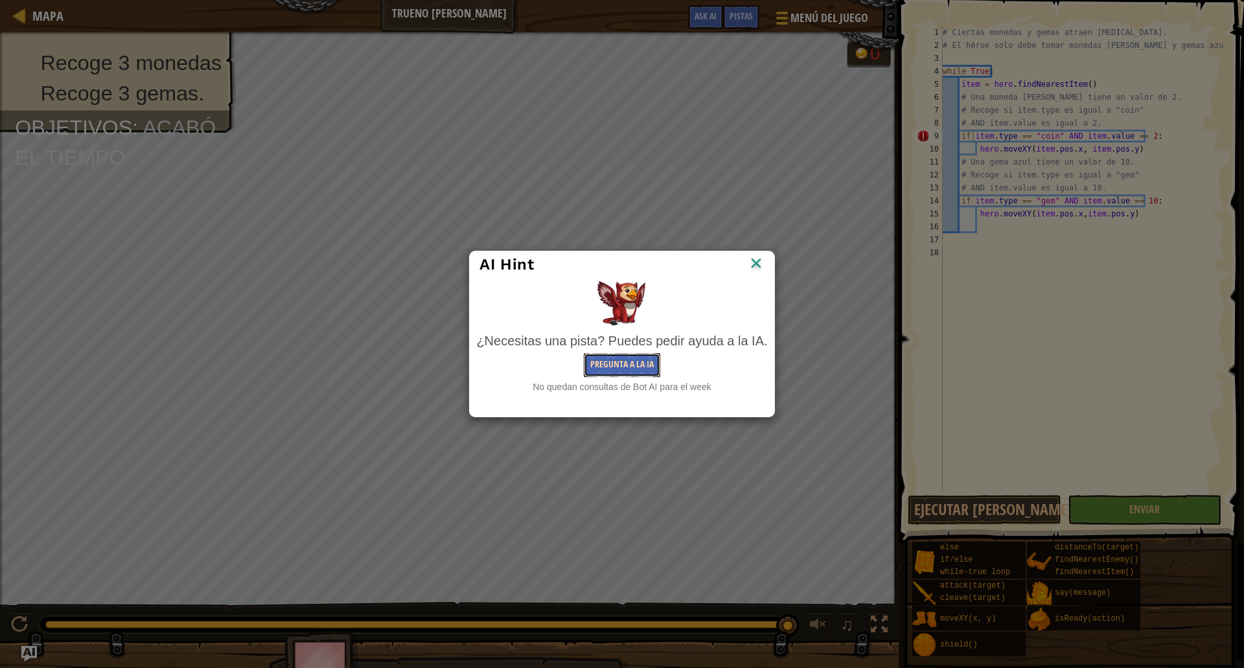
click at [636, 361] on button "Pregunta a la IA" at bounding box center [622, 365] width 76 height 24
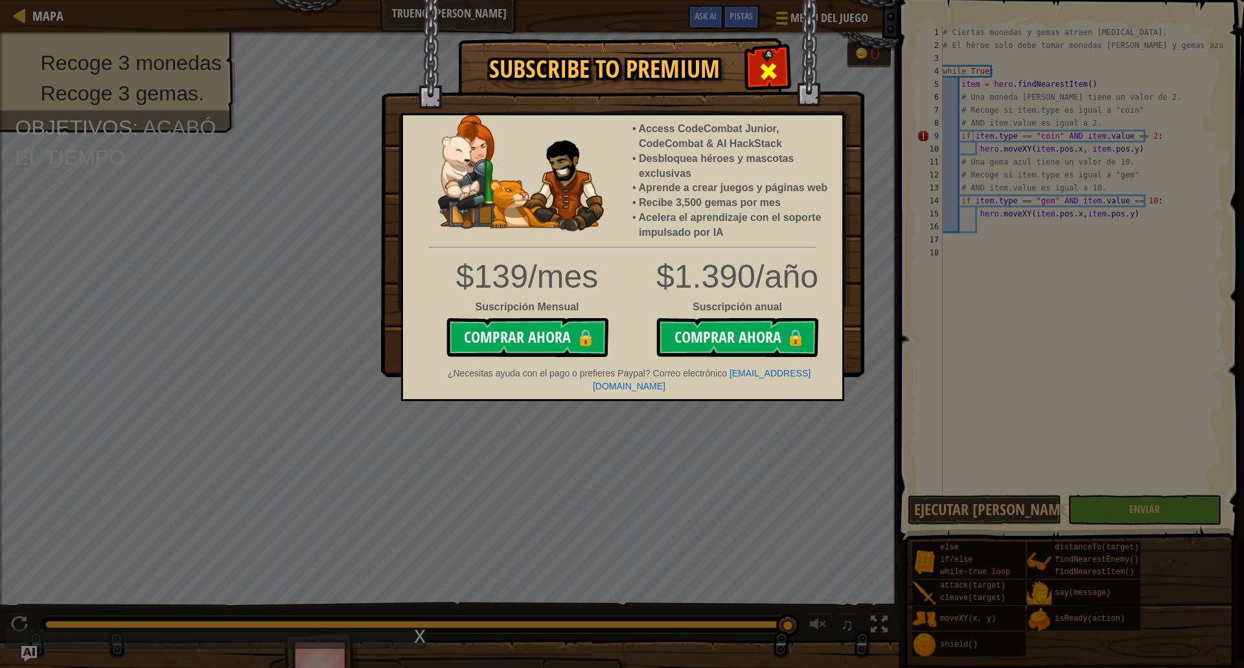
click at [779, 60] on div at bounding box center [768, 69] width 41 height 41
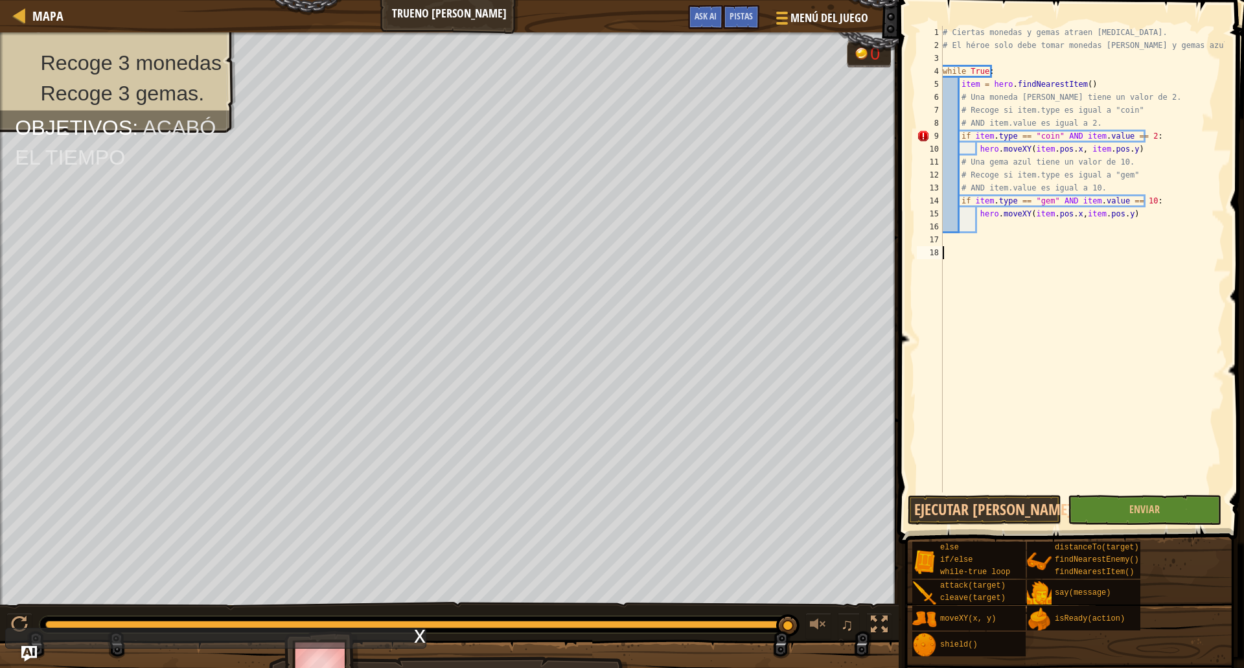
click at [1118, 342] on div "# Ciertas monedas y gemas atraen [MEDICAL_DATA]. # El héroe solo debe tomar mon…" at bounding box center [1082, 272] width 284 height 492
click at [964, 506] on button "Ejecutar [PERSON_NAME]↵" at bounding box center [985, 510] width 154 height 30
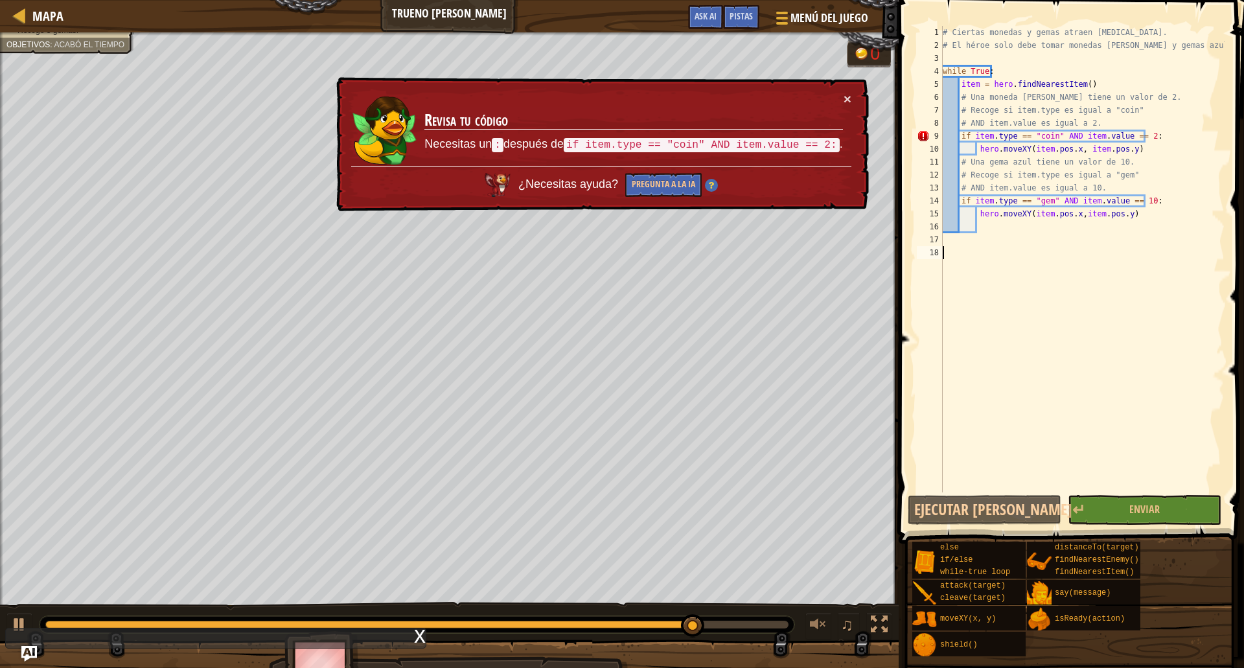
click at [1144, 136] on div "# Ciertas monedas y gemas atraen [MEDICAL_DATA]. # El héroe solo debe tomar mon…" at bounding box center [1082, 272] width 284 height 492
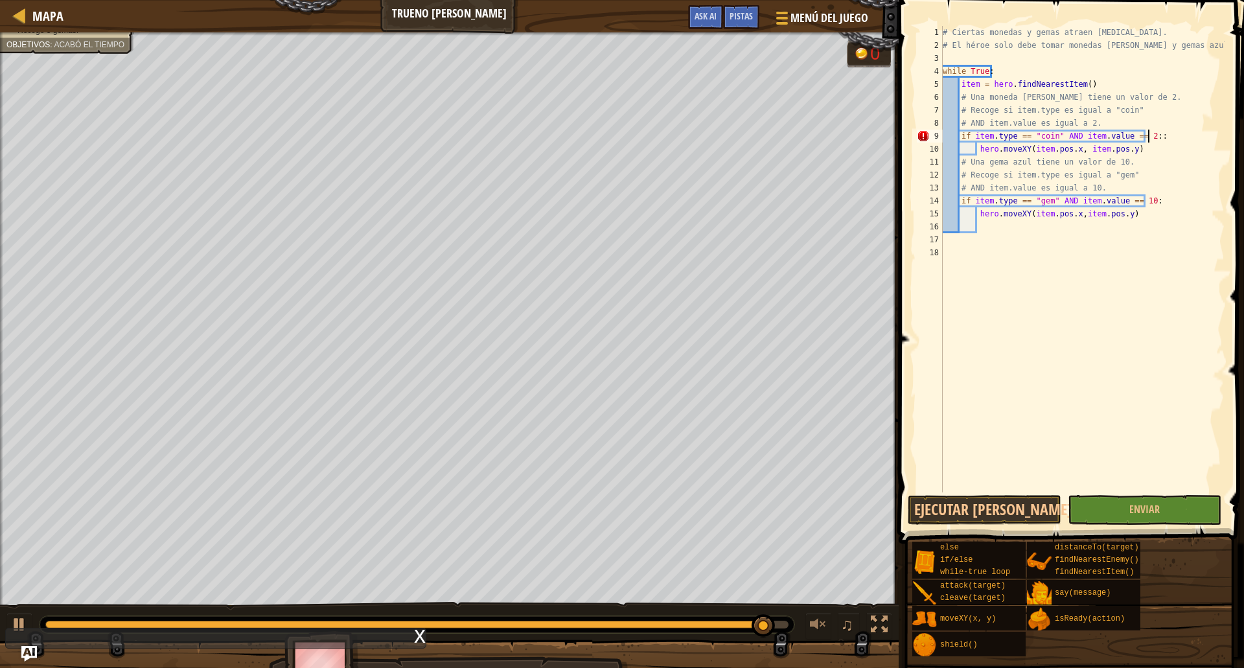
scroll to position [6, 16]
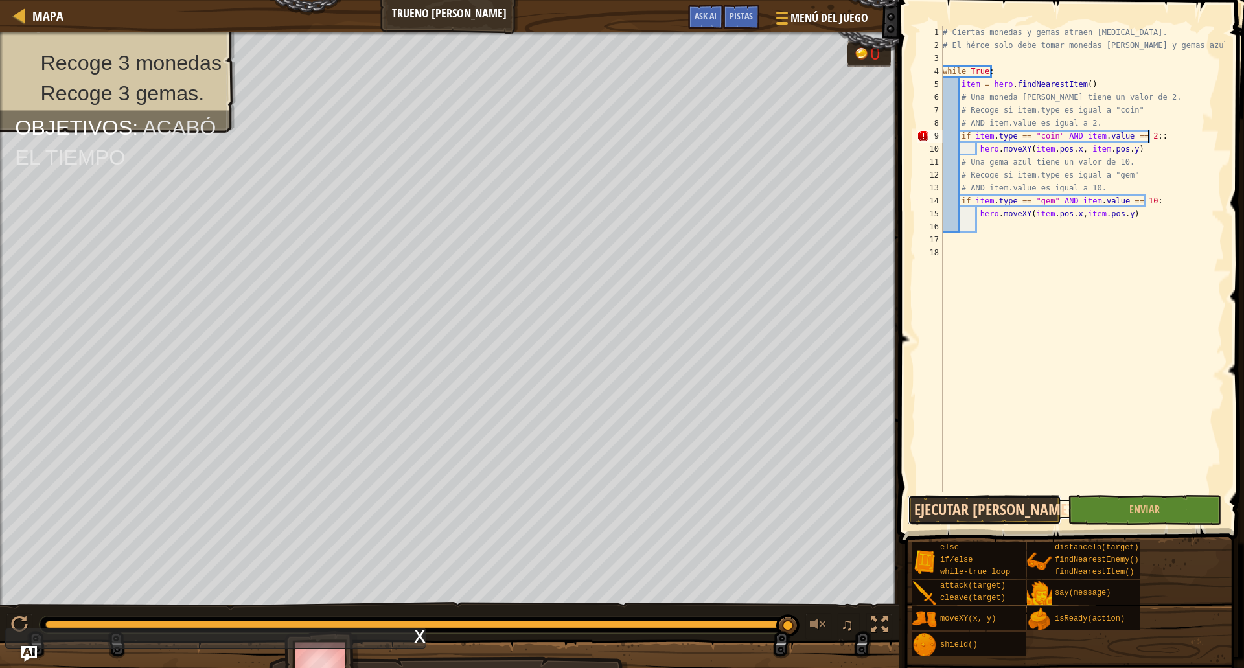
click at [1004, 509] on button "Ejecutar [PERSON_NAME]↵" at bounding box center [985, 510] width 154 height 30
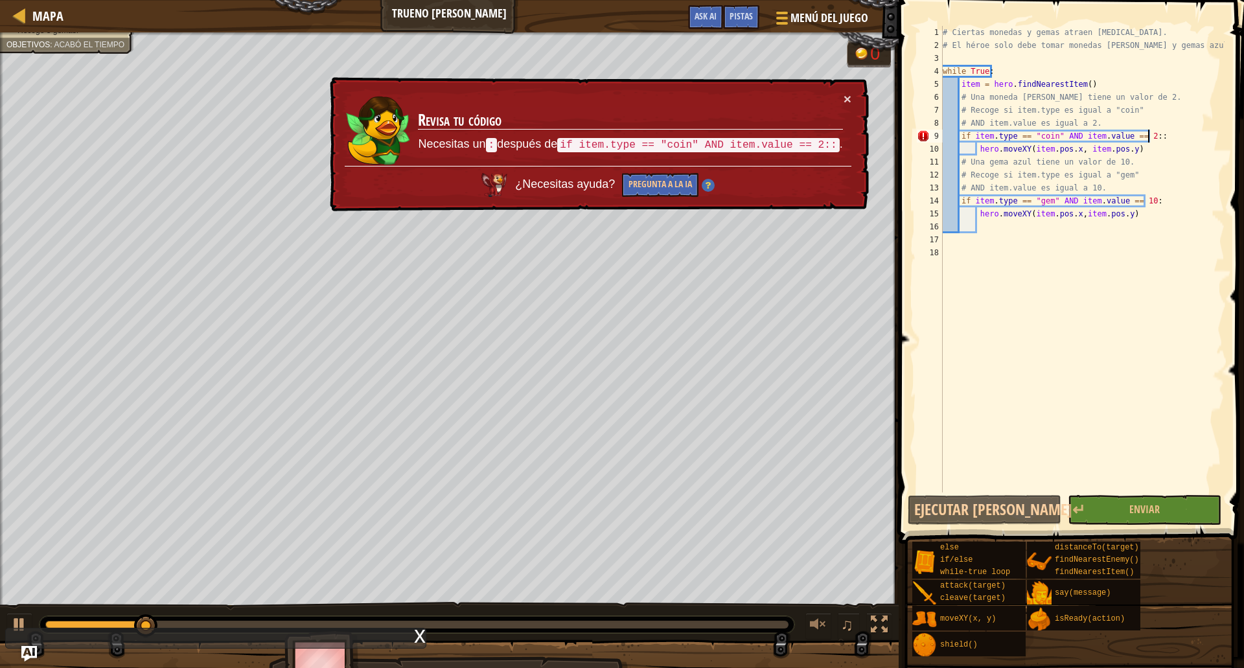
click at [1187, 130] on div "# Ciertas monedas y gemas atraen [MEDICAL_DATA]. # El héroe solo debe tomar mon…" at bounding box center [1082, 272] width 284 height 492
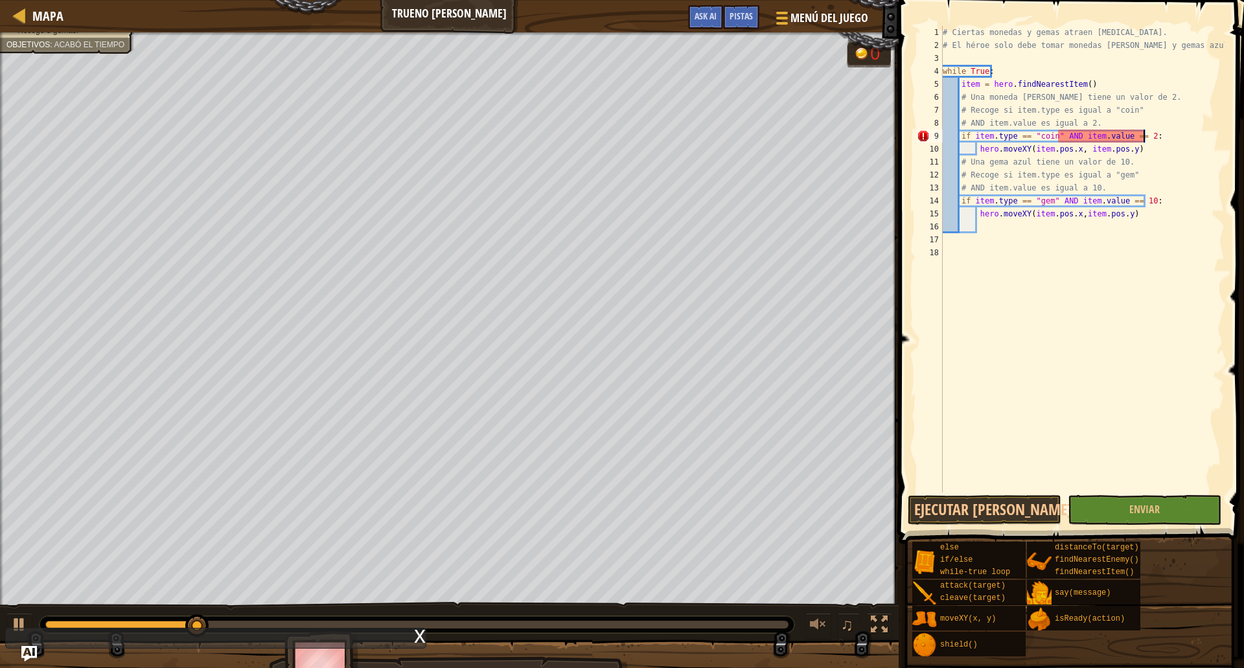
scroll to position [6, 16]
click at [979, 511] on button "Ejecutar [PERSON_NAME]↵" at bounding box center [985, 510] width 154 height 30
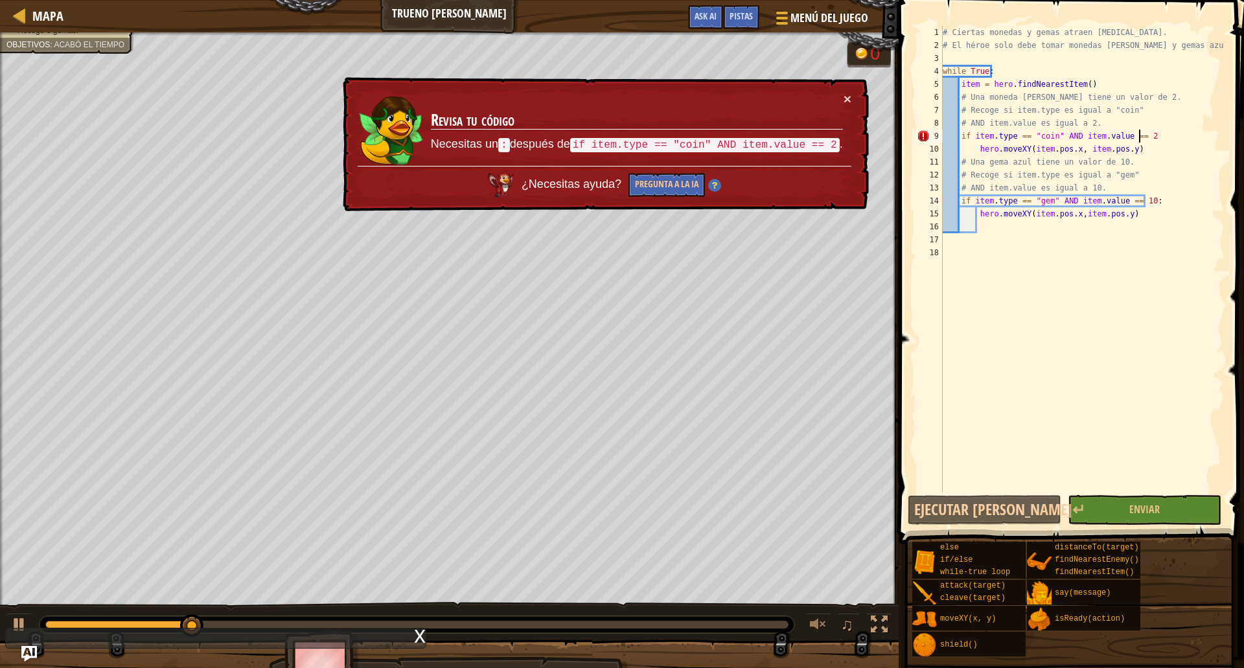
click at [839, 100] on td "Revisa tu código Necesitas un : después de if item.type == "coin" AND item.valu…" at bounding box center [636, 129] width 413 height 74
click at [850, 99] on button "×" at bounding box center [848, 99] width 8 height 14
click at [1007, 505] on button "Ejecutar [PERSON_NAME]↵" at bounding box center [985, 510] width 154 height 30
click at [1007, 504] on button "Ejecutar [PERSON_NAME]↵" at bounding box center [985, 510] width 154 height 30
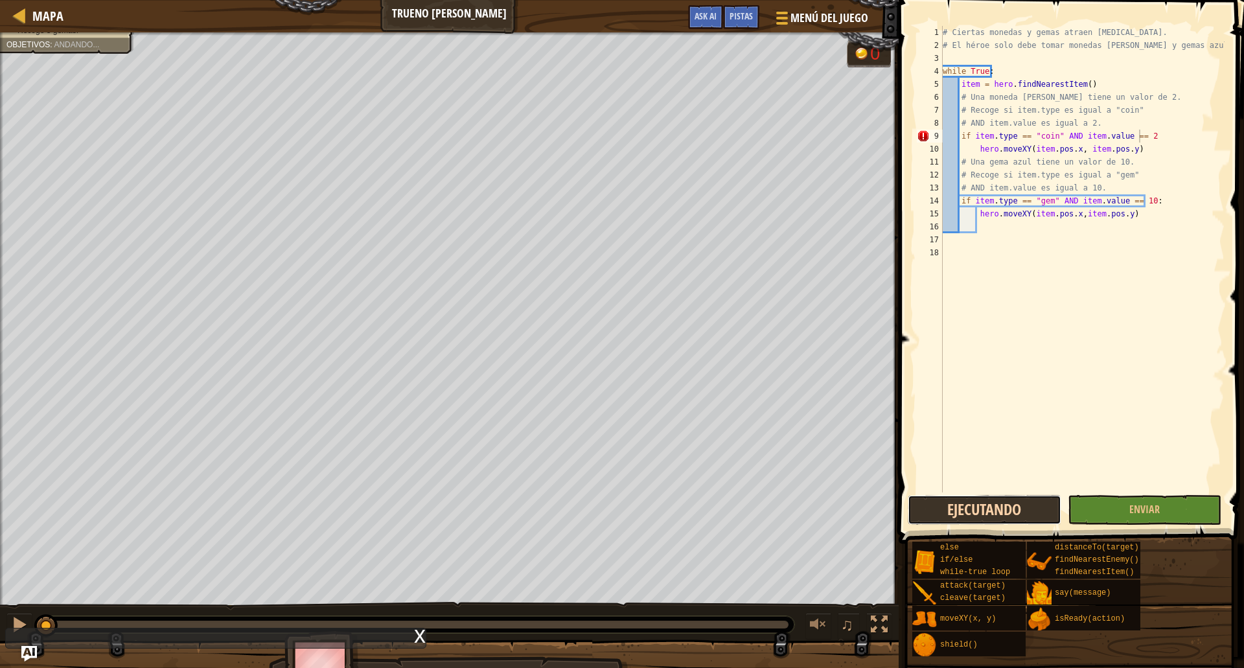
click at [1007, 504] on button "Ejecutando" at bounding box center [985, 510] width 154 height 30
click at [1007, 503] on button "Ejecutando" at bounding box center [985, 510] width 154 height 30
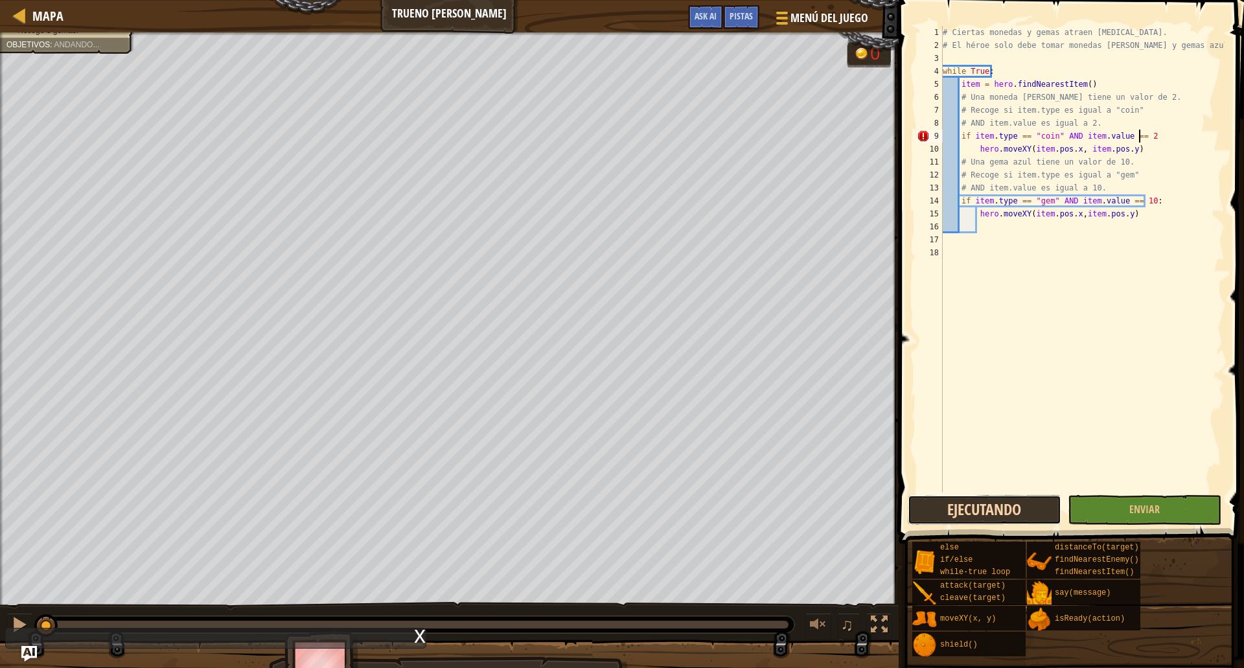
click at [1007, 503] on button "Ejecutando" at bounding box center [985, 510] width 154 height 30
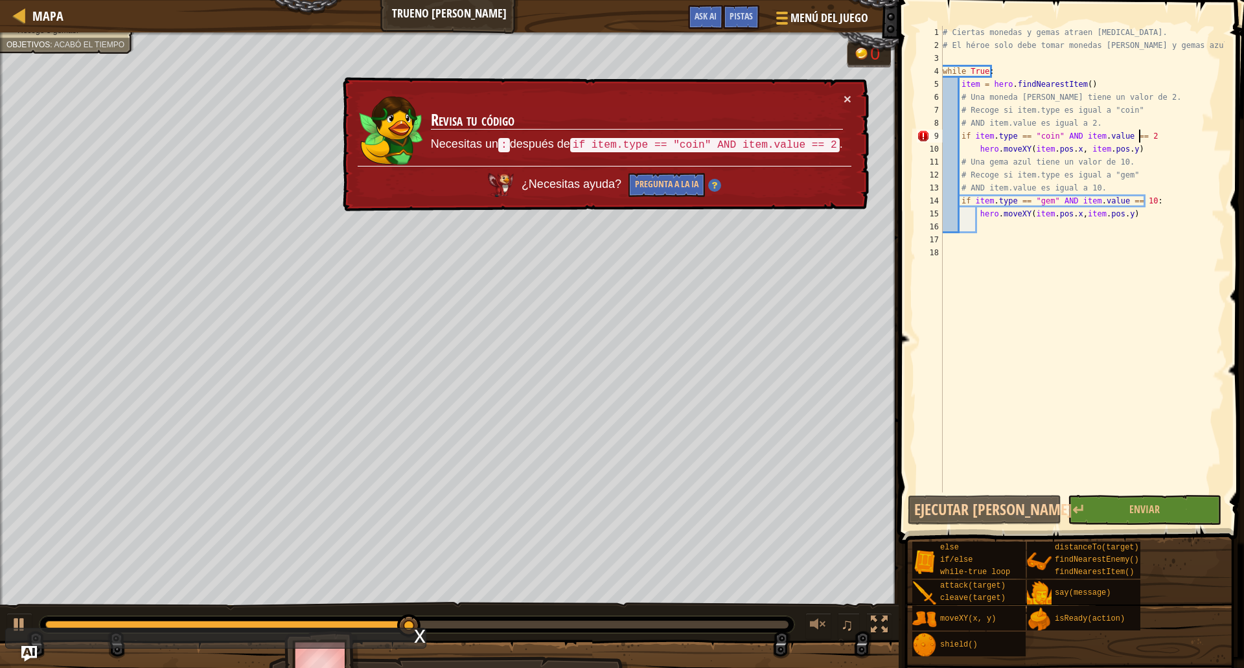
click at [989, 139] on div "# Ciertas monedas y gemas atraen [MEDICAL_DATA]. # El héroe solo debe tomar mon…" at bounding box center [1082, 272] width 284 height 492
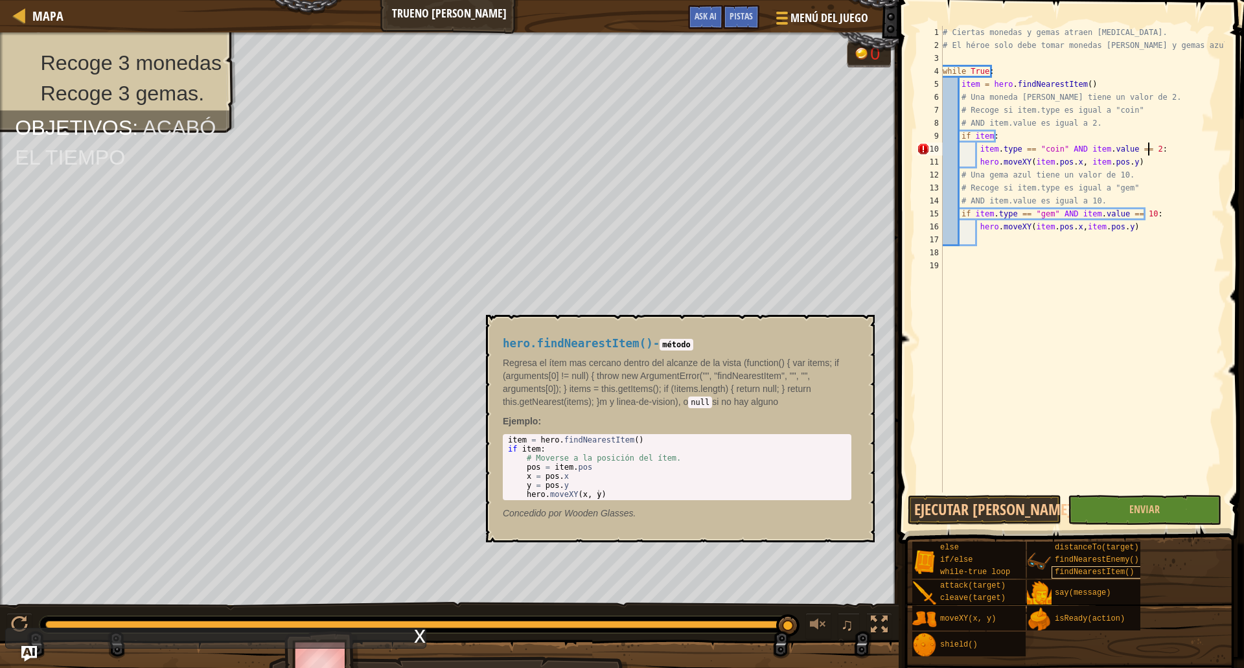
scroll to position [6, 16]
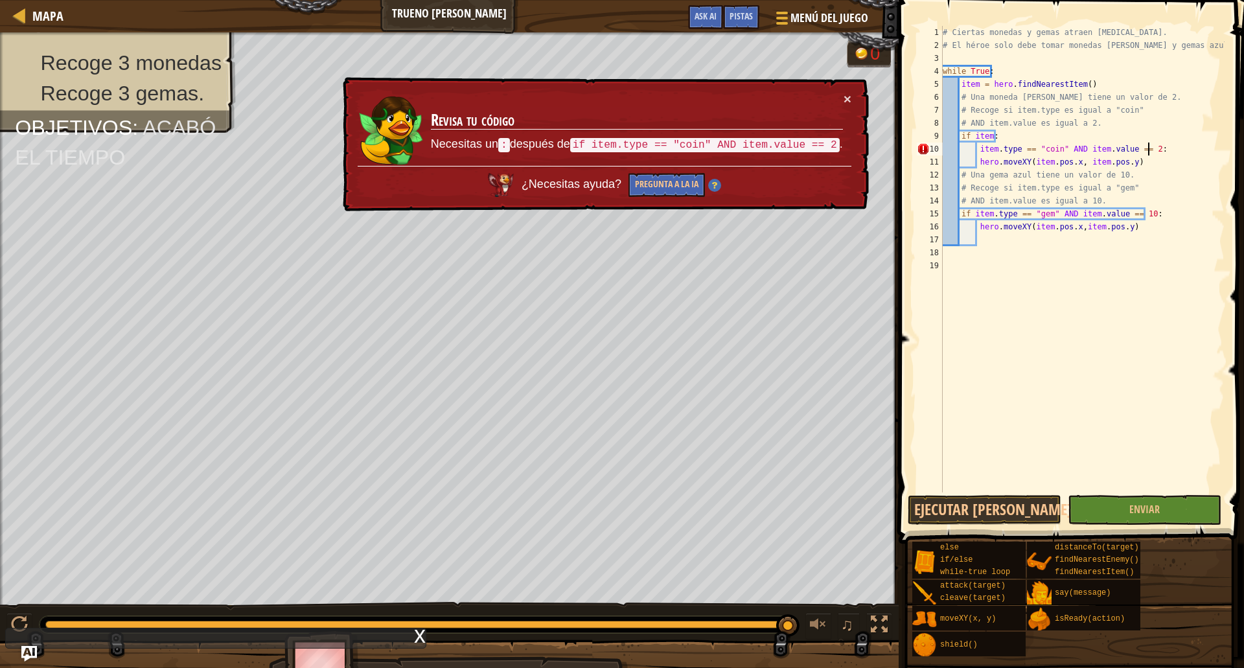
click at [999, 152] on div "# Ciertas monedas y gemas atraen [MEDICAL_DATA]. # El héroe solo debe tomar mon…" at bounding box center [1082, 272] width 284 height 492
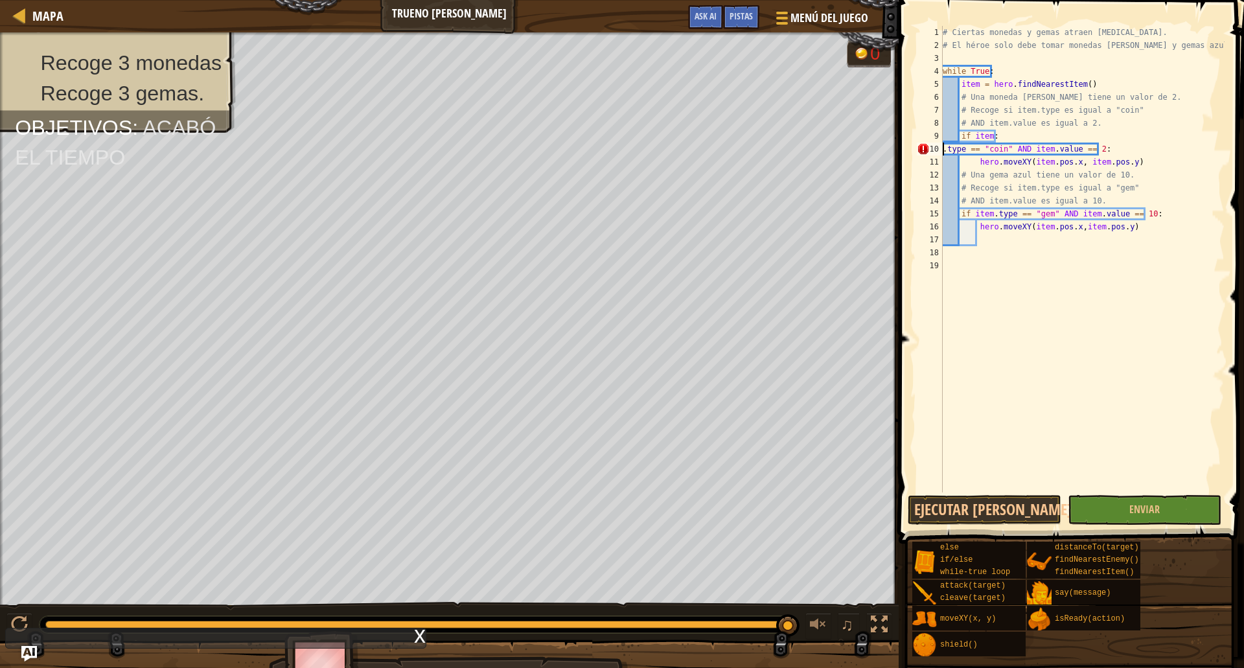
scroll to position [6, 12]
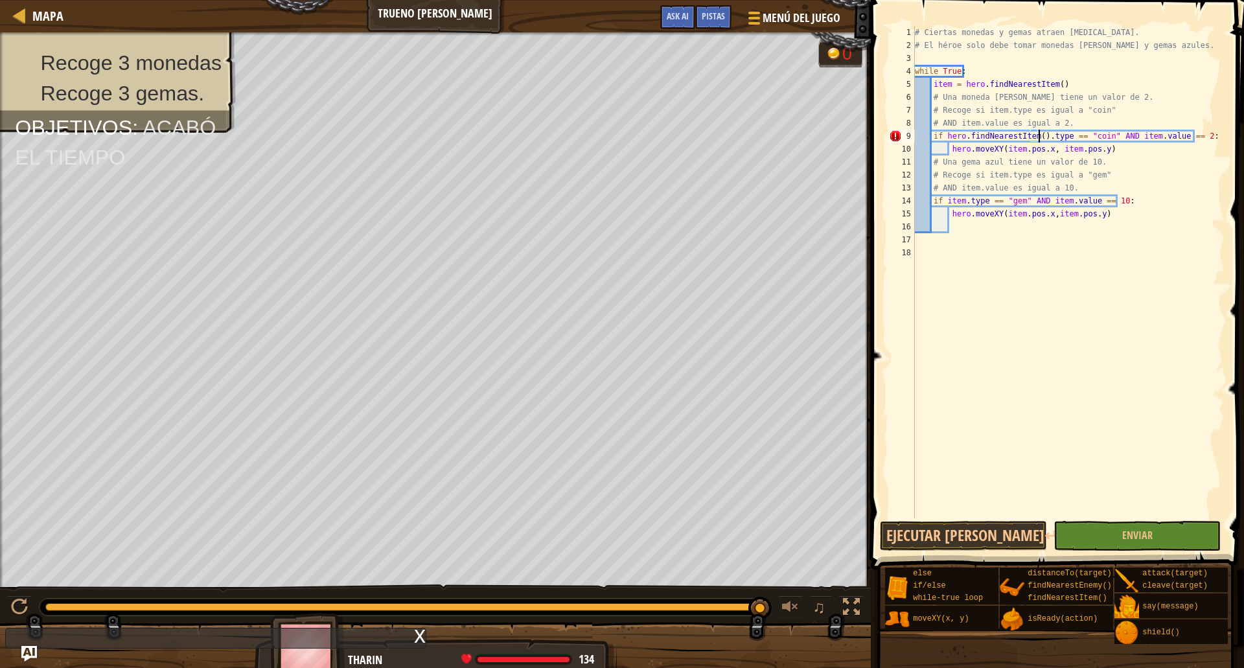
type textarea "if item.type == "coin" AND item.value == 2:"
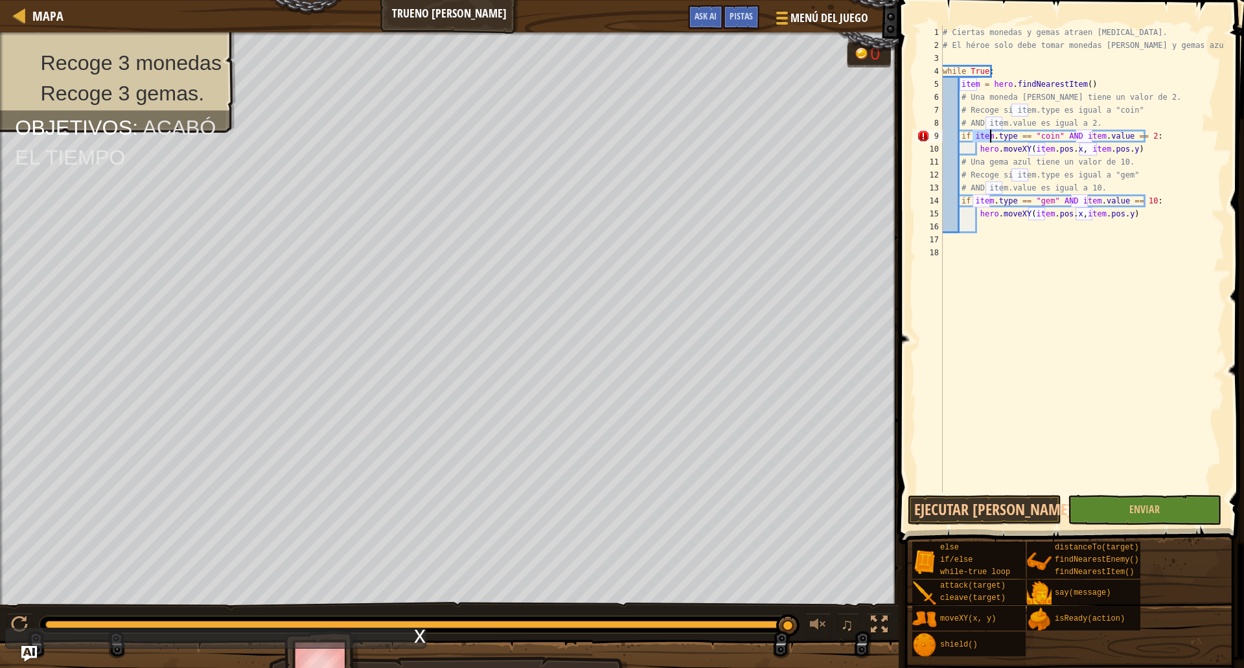
click at [972, 393] on div "# Ciertas monedas y gemas atraen [MEDICAL_DATA]. # El héroe solo debe tomar mon…" at bounding box center [1082, 272] width 284 height 492
click at [1131, 133] on div "# Ciertas monedas y gemas atraen [MEDICAL_DATA]. # El héroe solo debe tomar mon…" at bounding box center [1082, 272] width 284 height 492
type textarea "if item.type=="coin" AND item.value==2:"
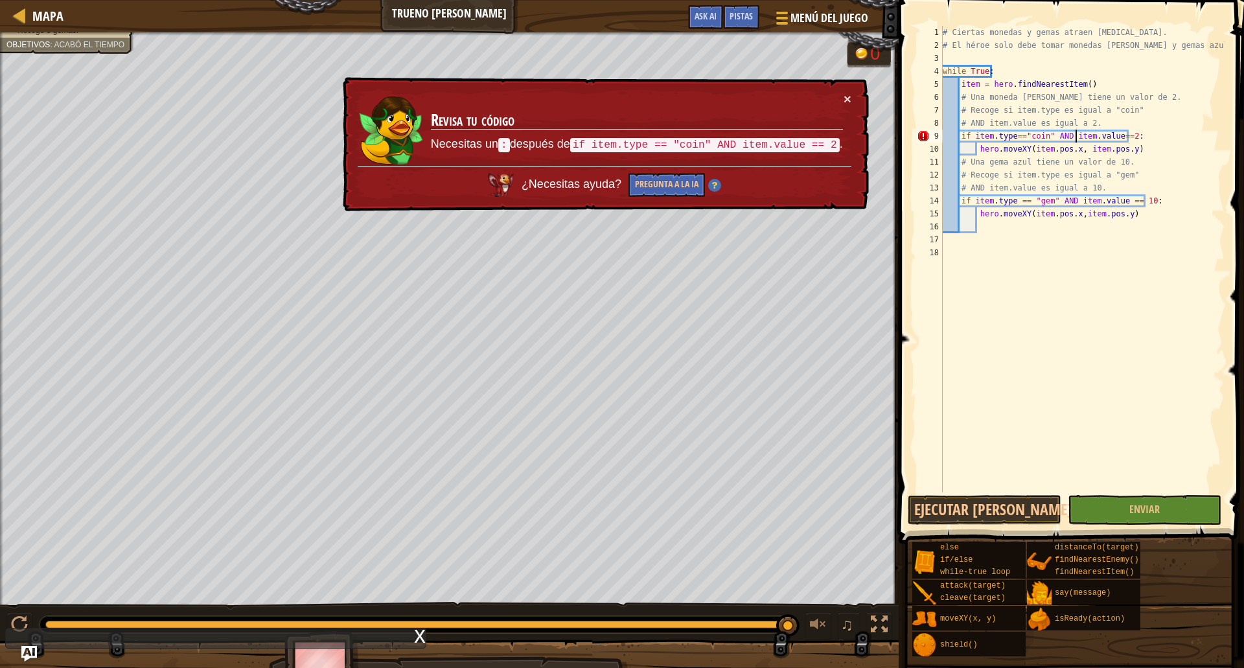
click at [1128, 323] on div "# Ciertas monedas y gemas atraen [MEDICAL_DATA]. # El héroe solo debe tomar mon…" at bounding box center [1082, 272] width 284 height 492
drag, startPoint x: 1137, startPoint y: 150, endPoint x: 893, endPoint y: 132, distance: 244.3
click at [895, 132] on div "Pistas 1 2 3 4 5 6 7 8 9 10 11 12 13 14 15 16 17 18 # Ciertas monedas y gemas a…" at bounding box center [1069, 334] width 349 height 668
type textarea "if item.type=="coin" AND item.value==2: hero.moveXY(item.pos.x, item.pos.y)"
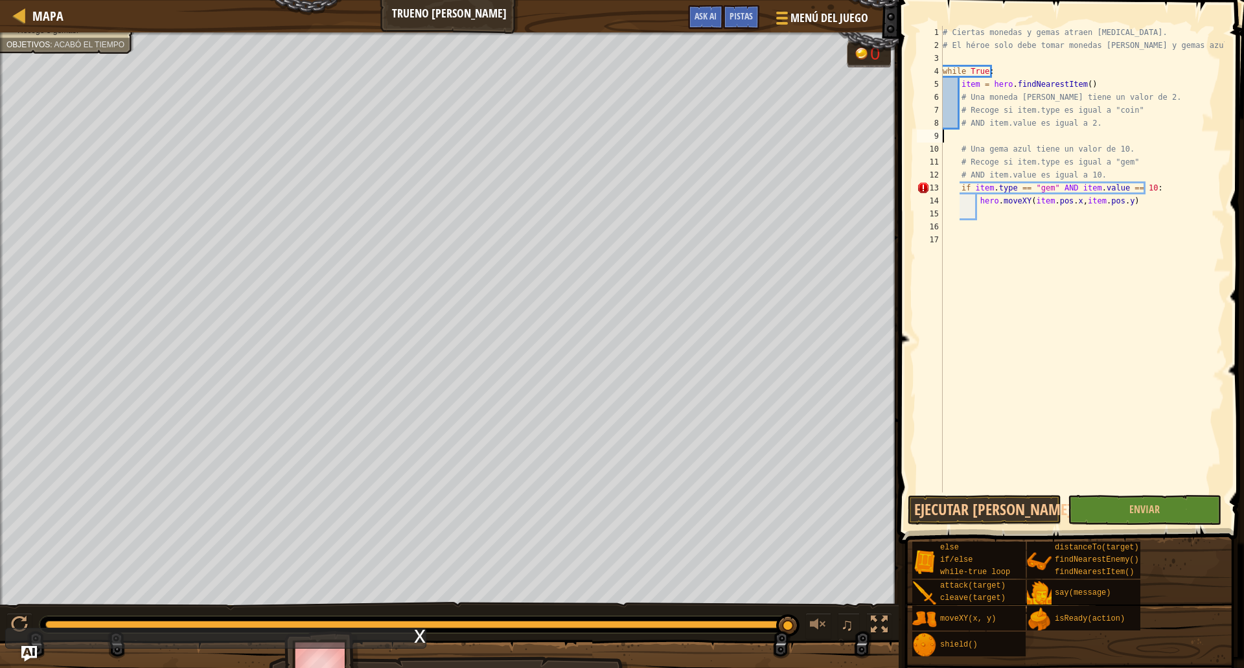
type textarea "if item.type=="coin" AND item.value==2: hero.moveXY(item.pos.x, item.pos.y)"
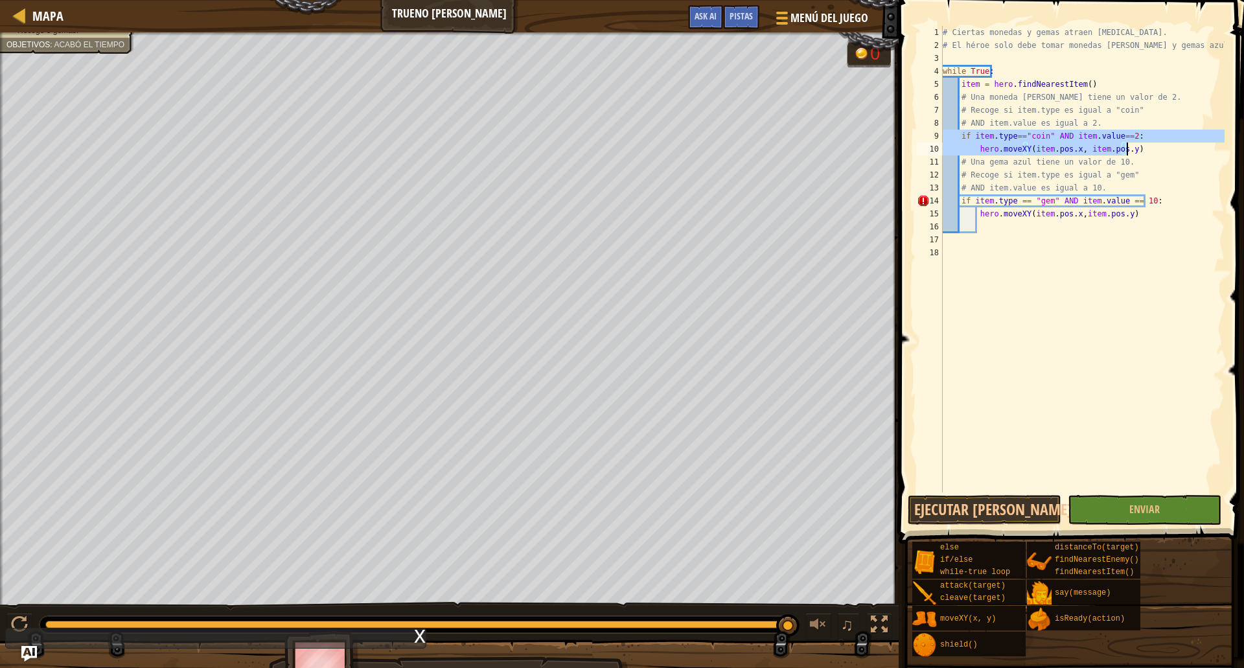
click at [1089, 334] on div "# Ciertas monedas y gemas atraen [MEDICAL_DATA]. # El héroe solo debe tomar mon…" at bounding box center [1082, 272] width 284 height 492
click at [1161, 143] on div "# Ciertas monedas y gemas atraen [MEDICAL_DATA]. # El héroe solo debe tomar mon…" at bounding box center [1082, 272] width 284 height 492
click at [1166, 129] on div "# Ciertas monedas y gemas atraen [MEDICAL_DATA]. # El héroe solo debe tomar mon…" at bounding box center [1082, 272] width 284 height 492
click at [1168, 142] on div "# Ciertas monedas y gemas atraen [MEDICAL_DATA]. # El héroe solo debe tomar mon…" at bounding box center [1082, 272] width 284 height 492
type textarea "if item.type=="coin" AND item.value==2:"
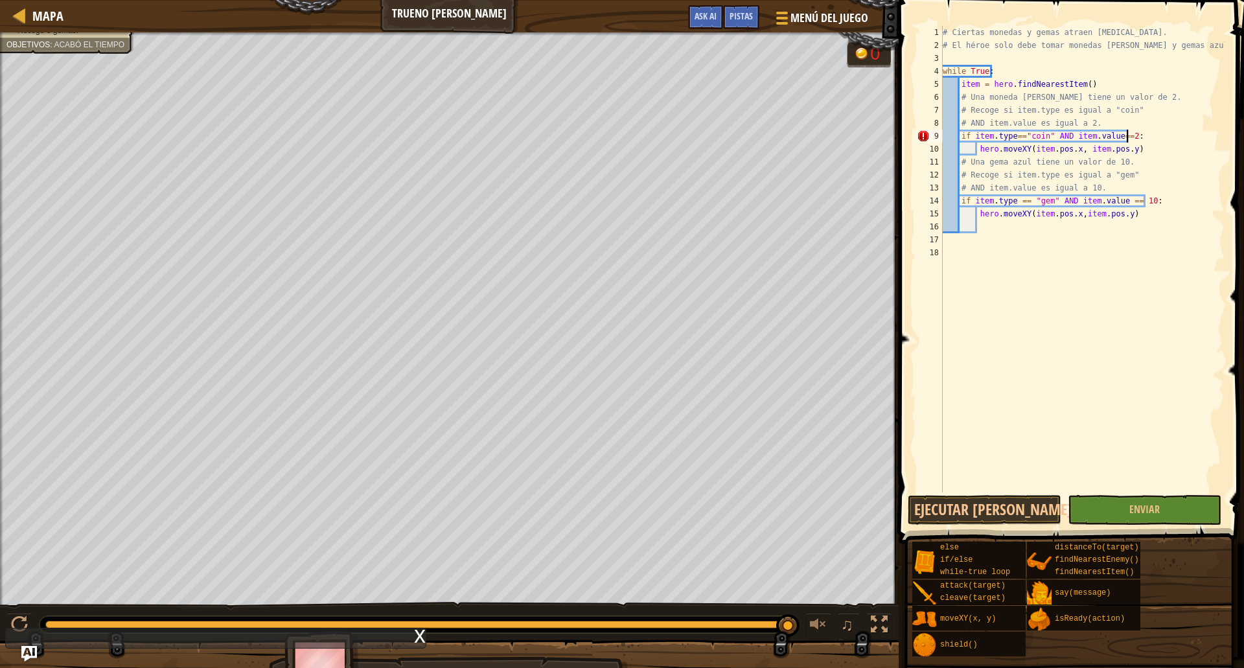
click at [975, 333] on div "# Ciertas monedas y gemas atraen [MEDICAL_DATA]. # El héroe solo debe tomar mon…" at bounding box center [1082, 272] width 284 height 492
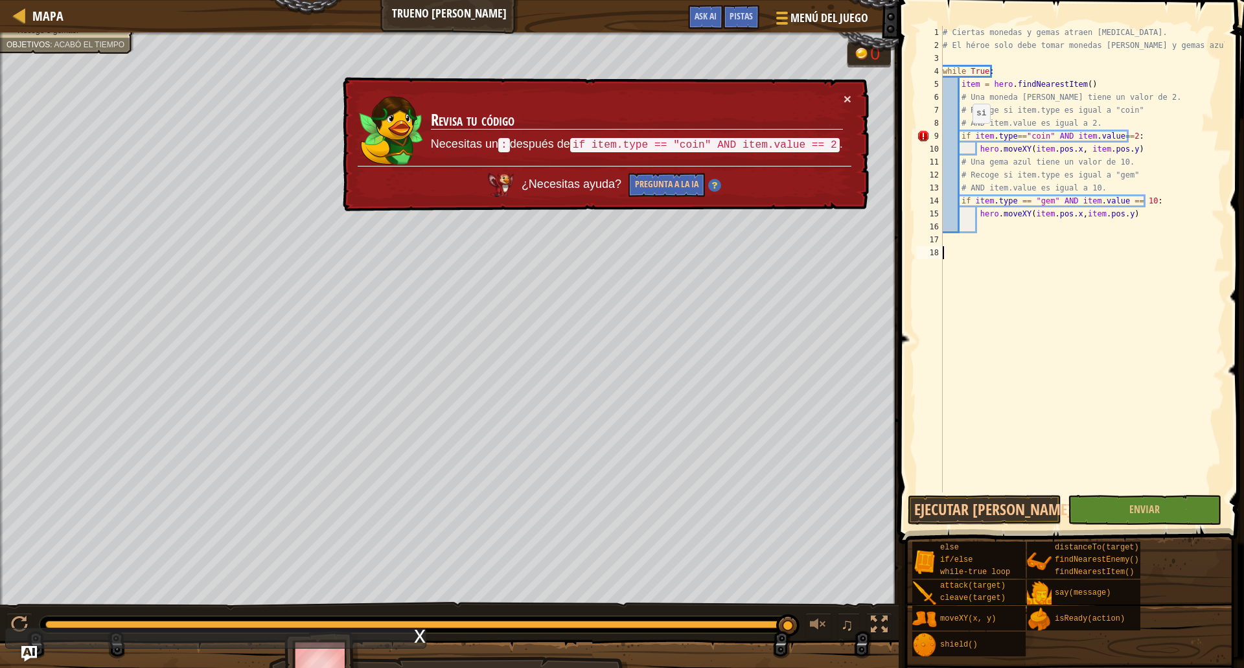
click at [966, 136] on div "# Ciertas monedas y gemas atraen [MEDICAL_DATA]. # El héroe solo debe tomar mon…" at bounding box center [1082, 272] width 284 height 492
click at [999, 504] on button "Ejecutar [PERSON_NAME]↵" at bounding box center [985, 510] width 154 height 30
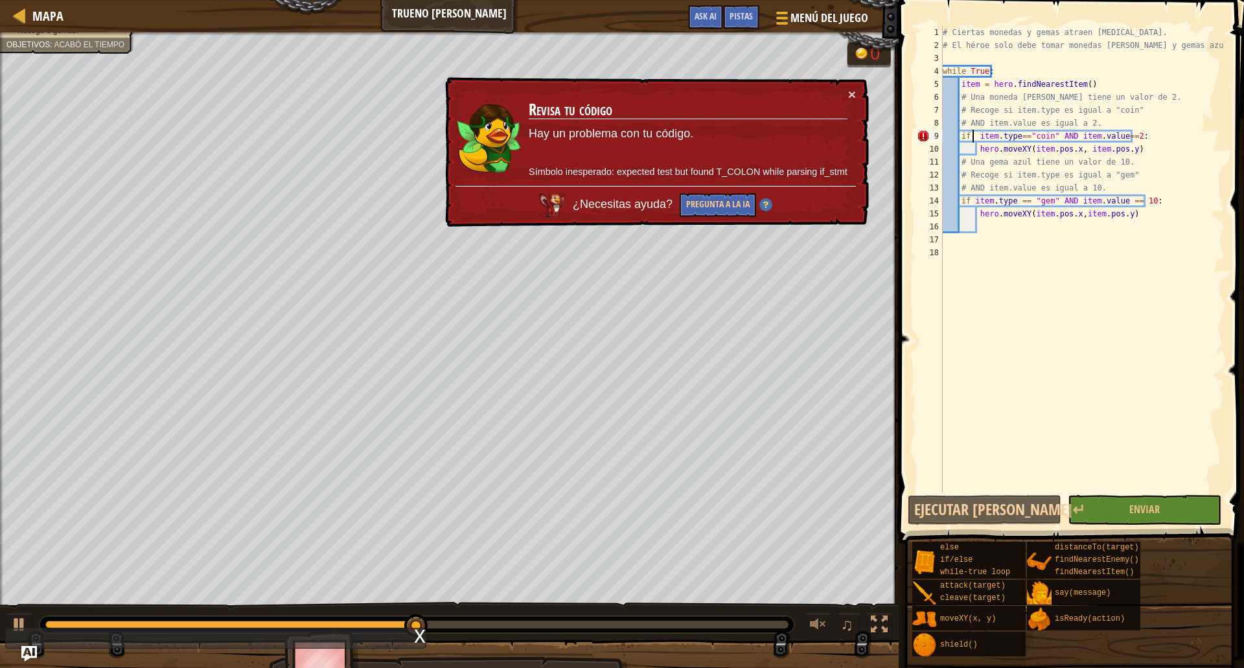
type textarea "if item.type=="coin" AND item.value==2:"
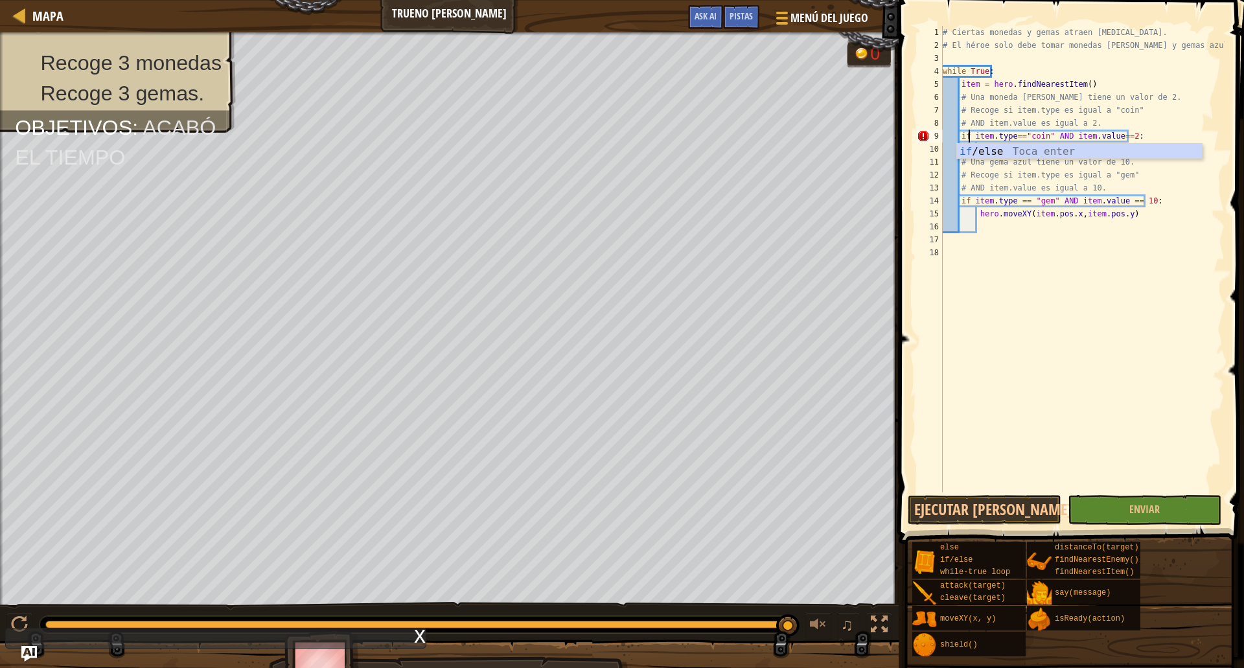
click at [1161, 336] on div "# Ciertas monedas y gemas atraen [MEDICAL_DATA]. # El héroe solo debe tomar mon…" at bounding box center [1082, 272] width 284 height 492
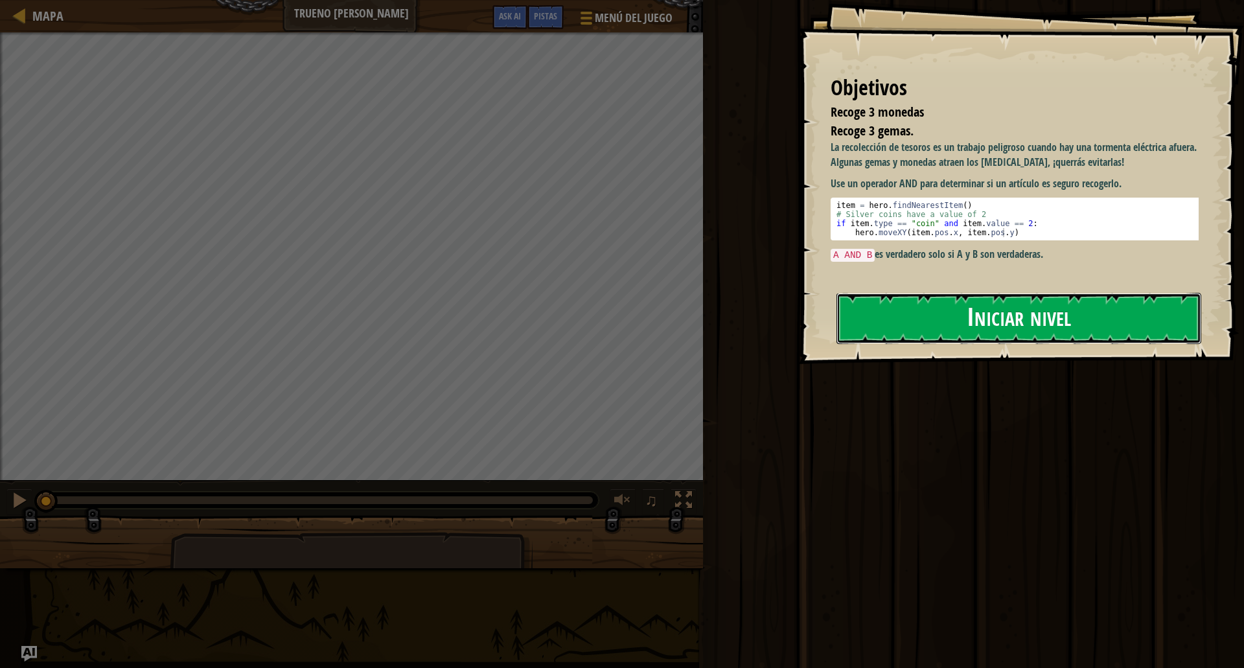
click at [1033, 323] on button "Iniciar nivel" at bounding box center [1019, 318] width 365 height 51
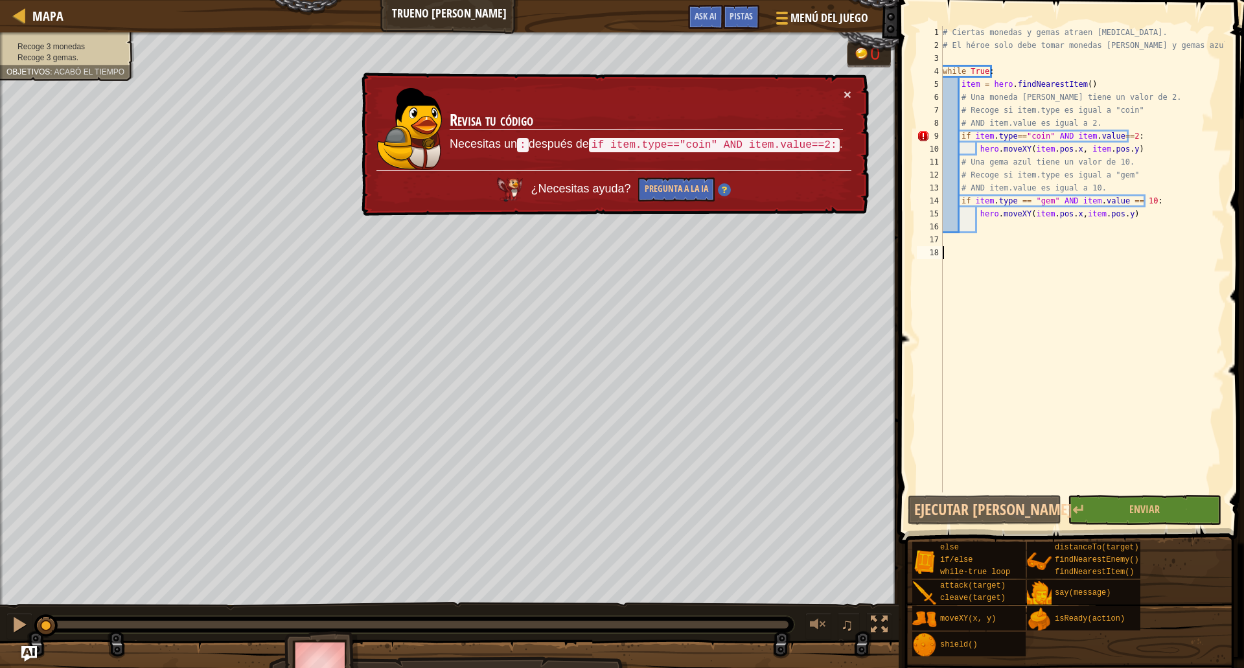
click at [1063, 139] on div "# Ciertas monedas y gemas atraen [MEDICAL_DATA]. # El héroe solo debe tomar mon…" at bounding box center [1082, 272] width 284 height 492
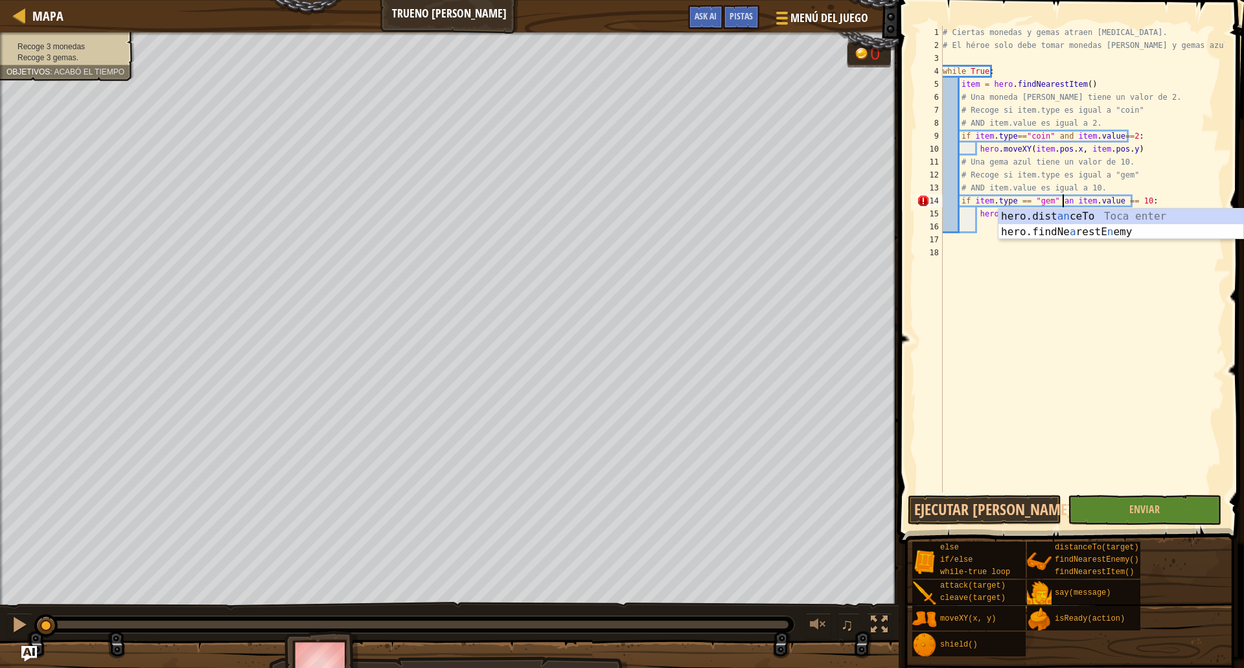
scroll to position [6, 10]
type textarea "if item.type == "gem" and item.value == 10:"
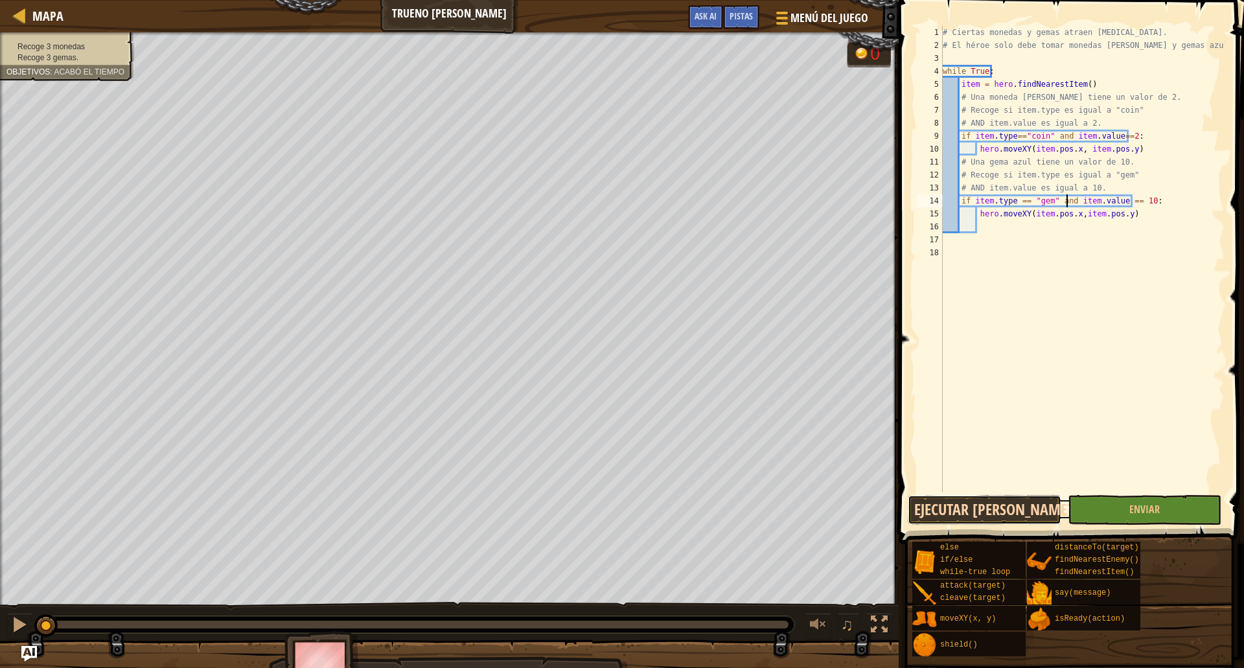
click at [977, 508] on button "Ejecutar [PERSON_NAME]↵" at bounding box center [985, 510] width 154 height 30
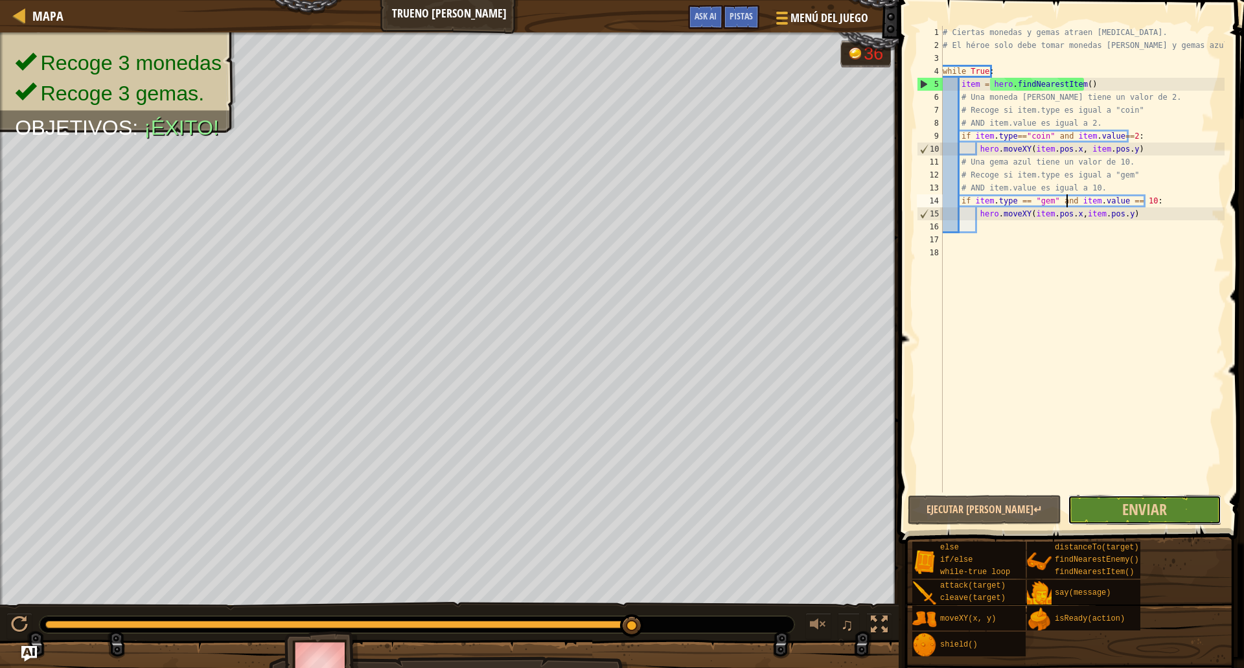
click at [1139, 496] on button "Enviar" at bounding box center [1145, 510] width 154 height 30
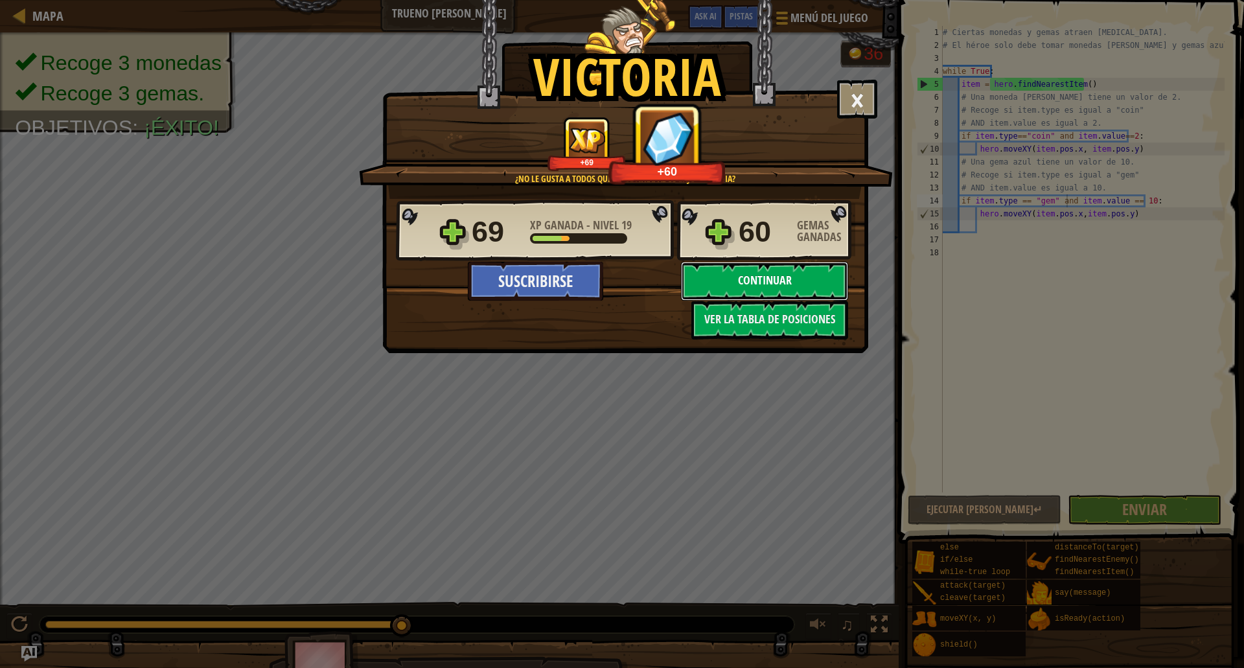
click at [794, 281] on button "Continuar" at bounding box center [764, 281] width 167 height 39
select select "es-419"
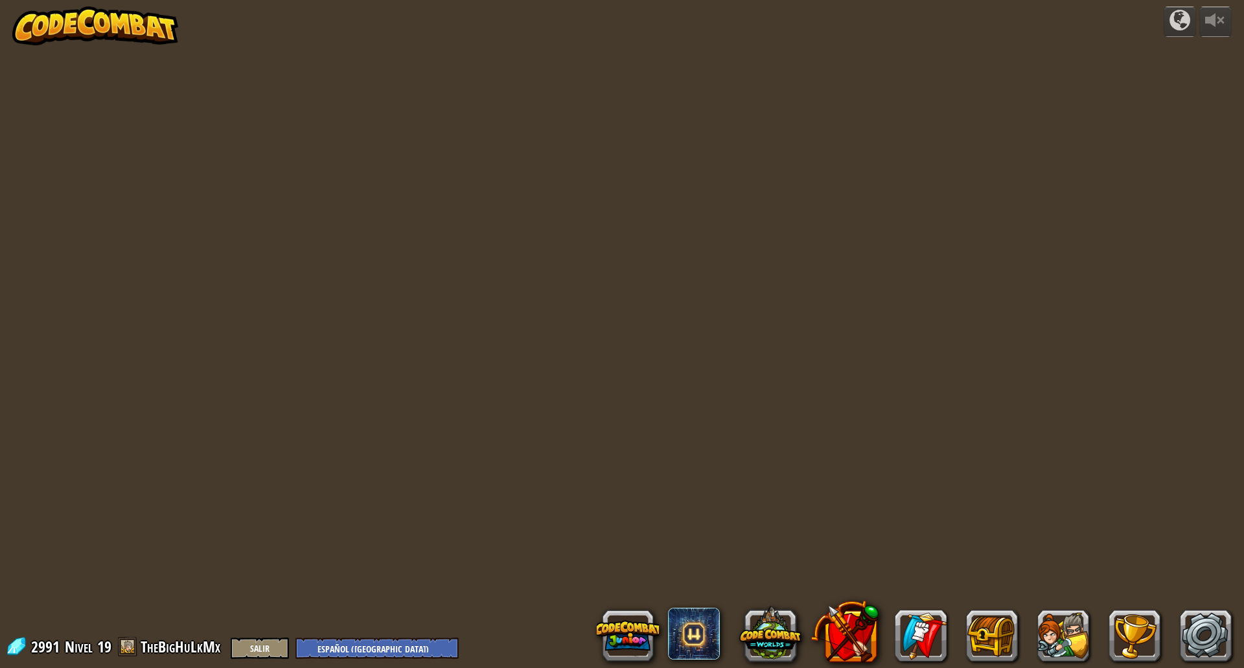
select select "es-419"
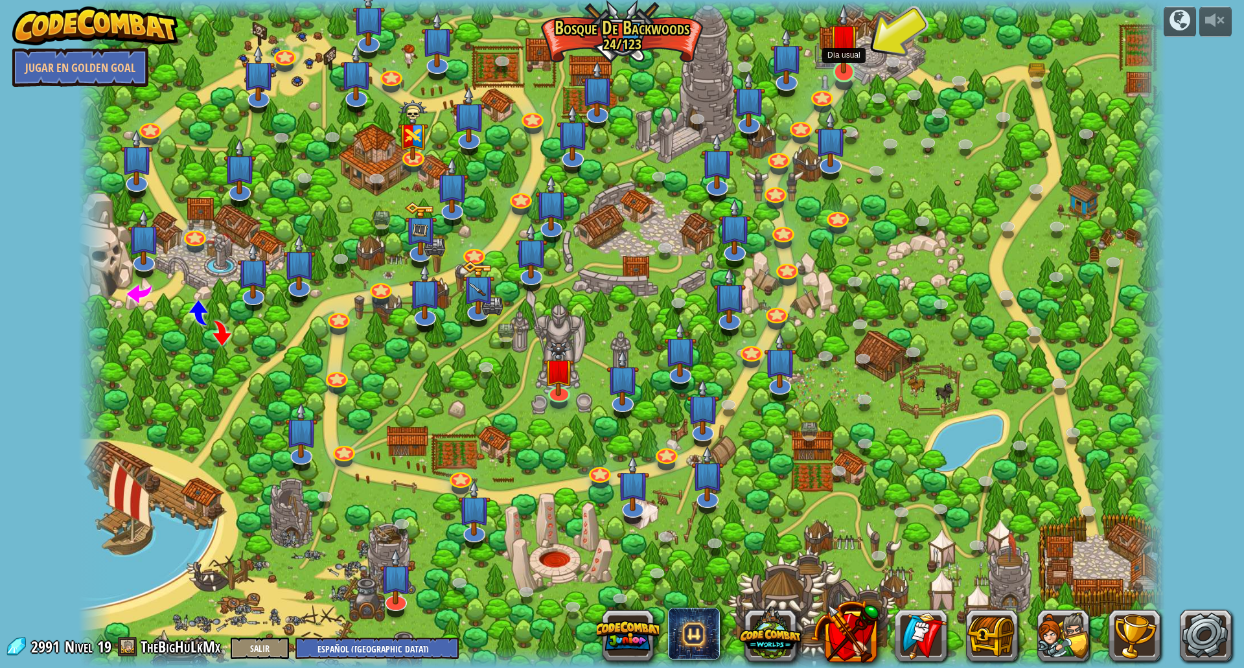
click at [850, 71] on img at bounding box center [844, 38] width 30 height 69
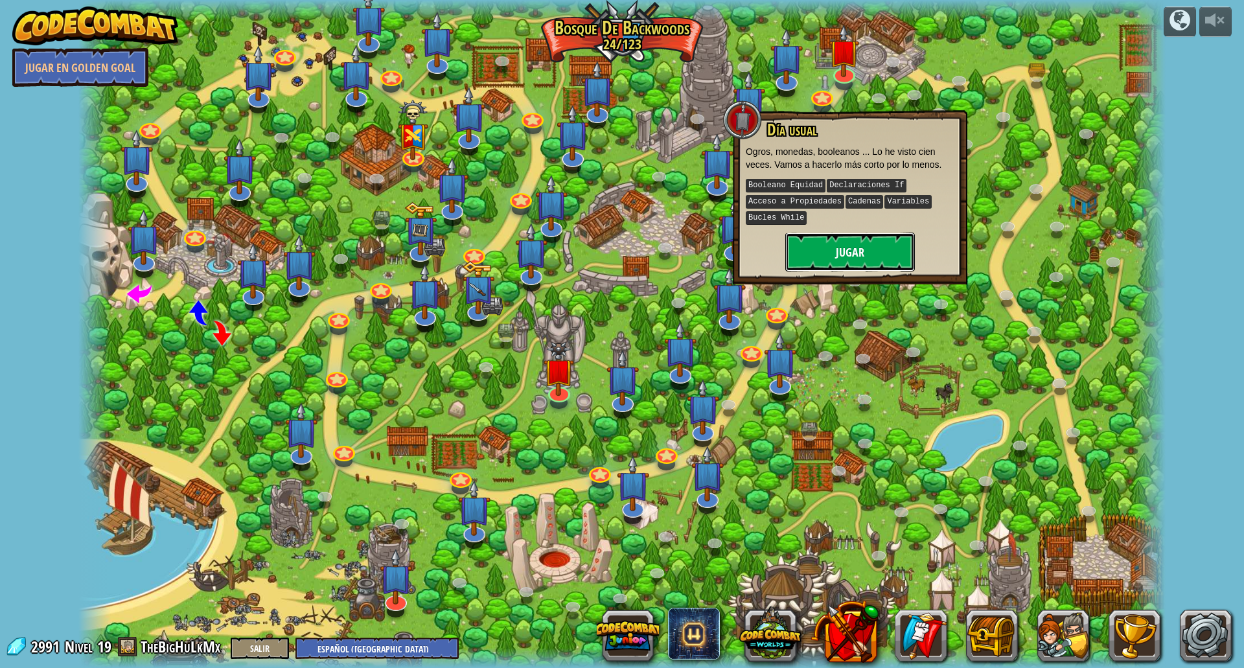
click at [870, 257] on button "Jugar" at bounding box center [850, 252] width 130 height 39
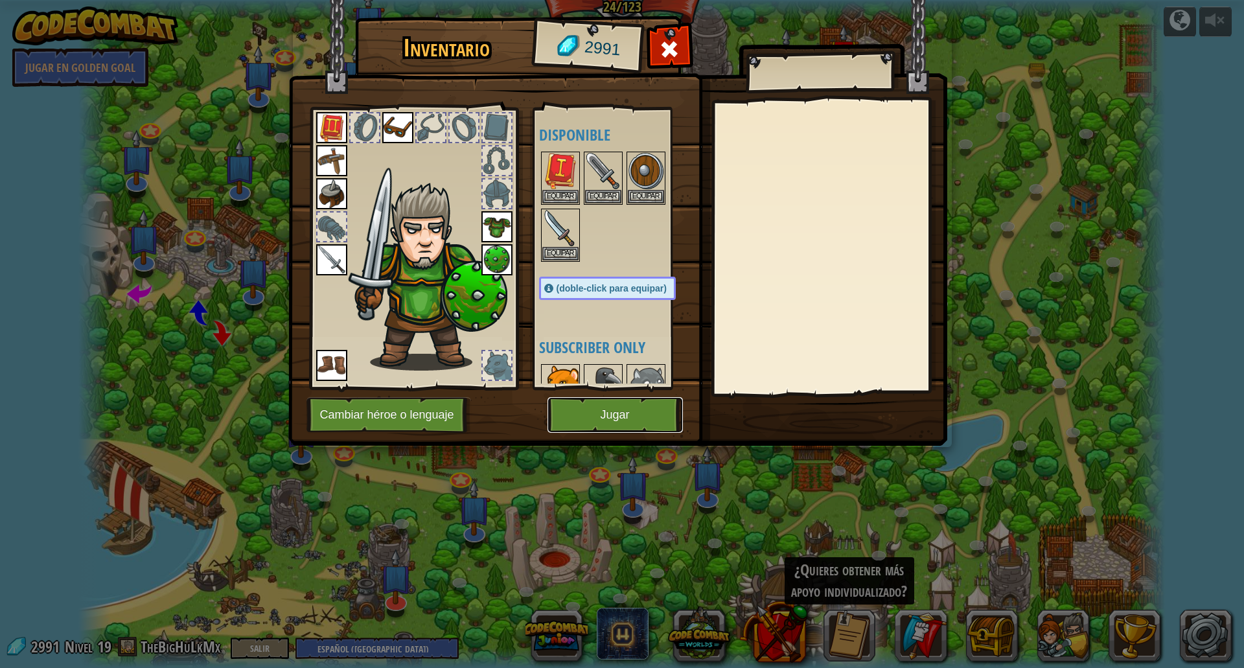
click at [643, 411] on button "Jugar" at bounding box center [615, 415] width 135 height 36
